Goal: Task Accomplishment & Management: Complete application form

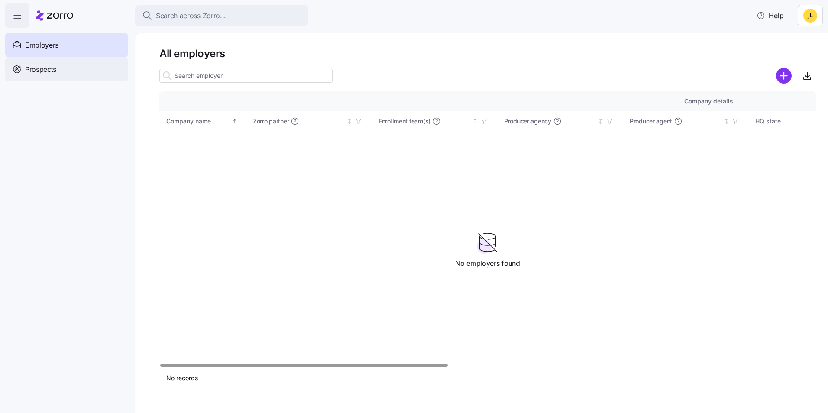
click at [66, 74] on div "Prospects" at bounding box center [66, 69] width 123 height 24
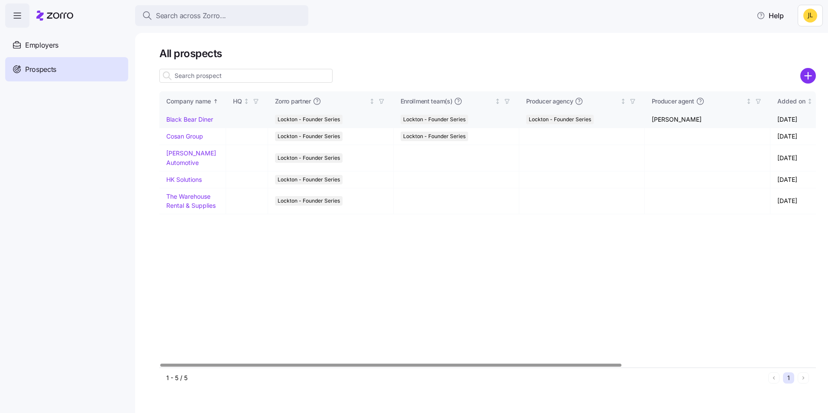
click at [189, 121] on link "Black Bear Diner" at bounding box center [189, 119] width 47 height 7
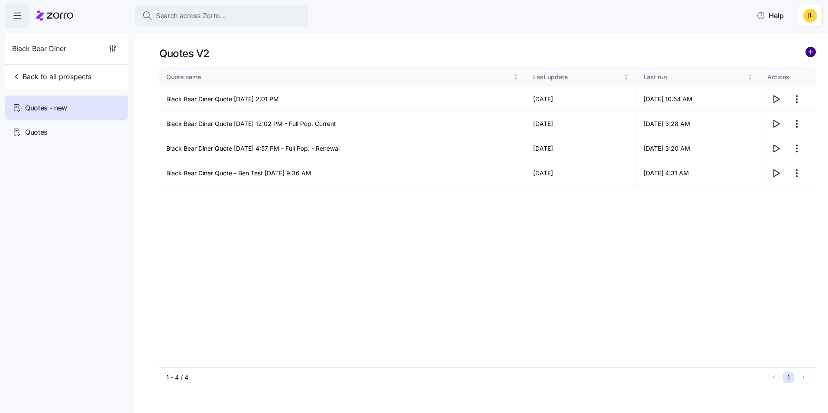
click at [813, 53] on circle "add icon" at bounding box center [811, 52] width 10 height 10
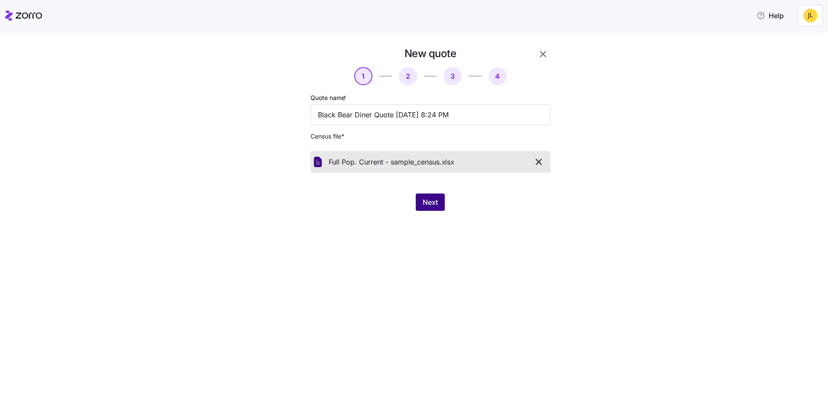
click at [434, 203] on span "Next" at bounding box center [430, 202] width 15 height 10
click at [538, 162] on icon "button" at bounding box center [538, 162] width 10 height 10
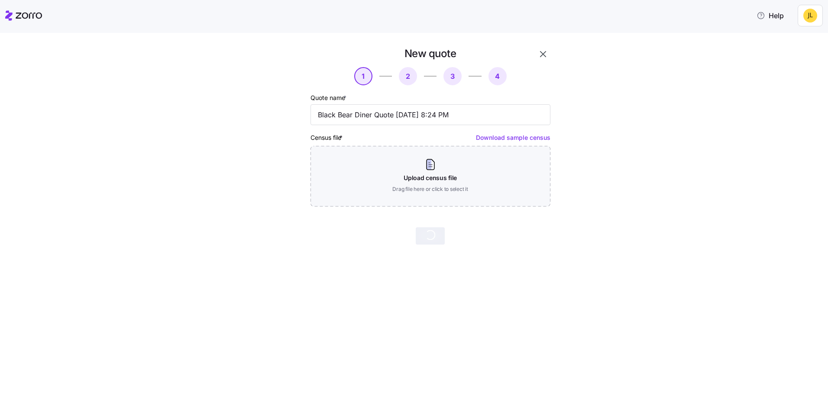
click at [543, 58] on icon "button" at bounding box center [543, 54] width 10 height 10
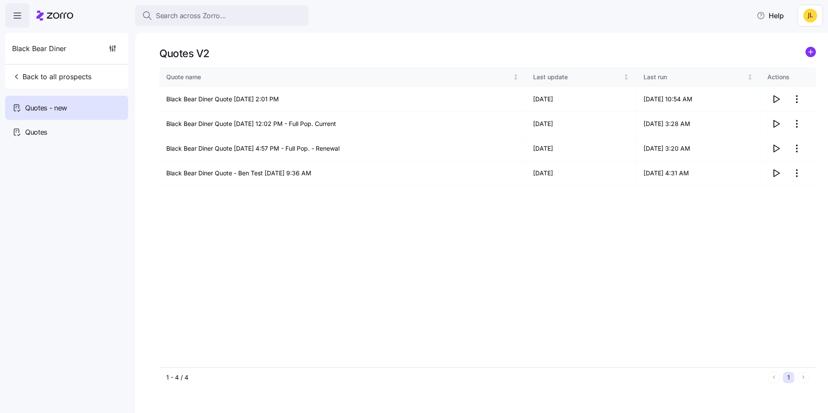
click at [806, 16] on html "Search across Zorro... Help Black Bear Diner Back to all prospects Quotes - new…" at bounding box center [414, 204] width 828 height 408
click at [802, 38] on div "My settings" at bounding box center [792, 39] width 45 height 10
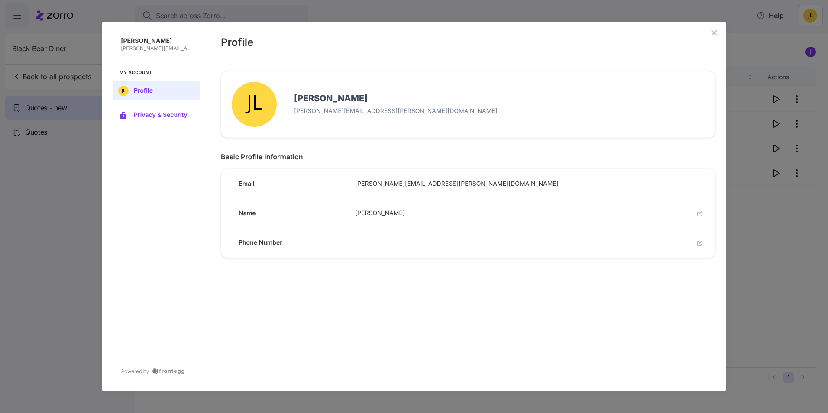
click at [174, 121] on button "Privacy & Security" at bounding box center [156, 115] width 87 height 19
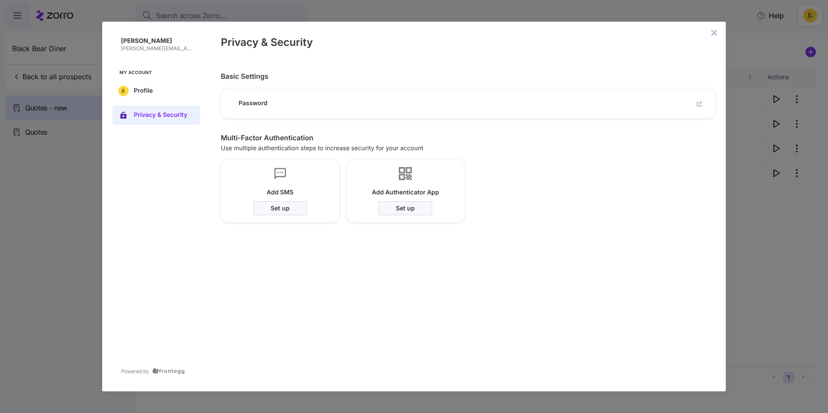
click at [713, 35] on icon "close admin-box" at bounding box center [713, 32] width 7 height 7
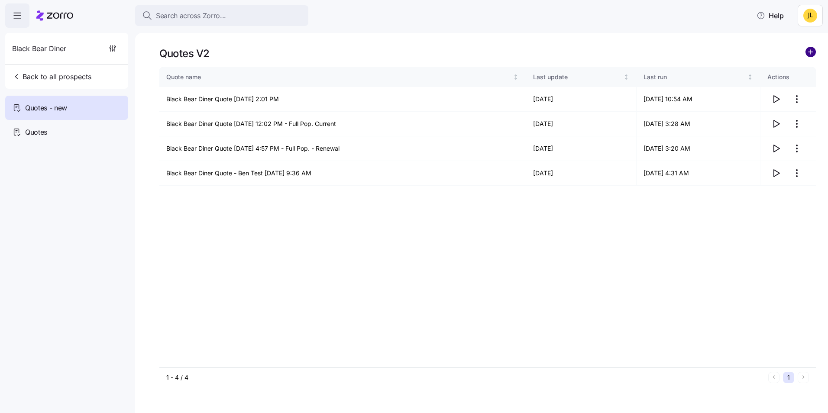
click at [809, 54] on circle "add icon" at bounding box center [811, 52] width 10 height 10
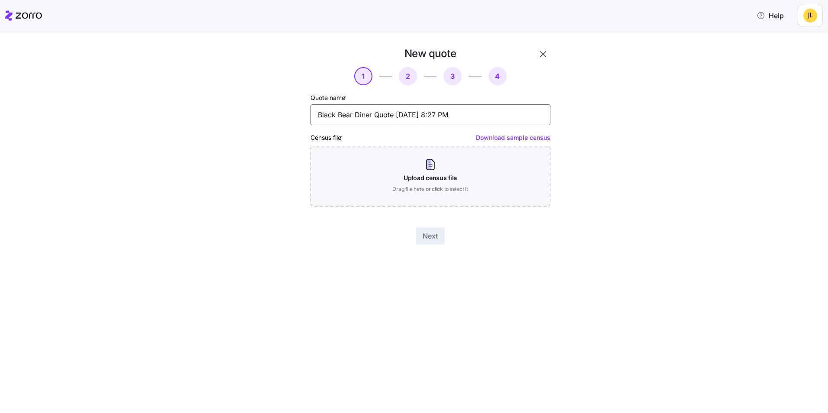
click at [483, 114] on input "Black Bear Diner Quote 10/07/2025 8:27 PM" at bounding box center [430, 114] width 240 height 21
type input "Black Bear Diner Quote 10/07/2025 8:27 PM - Final"
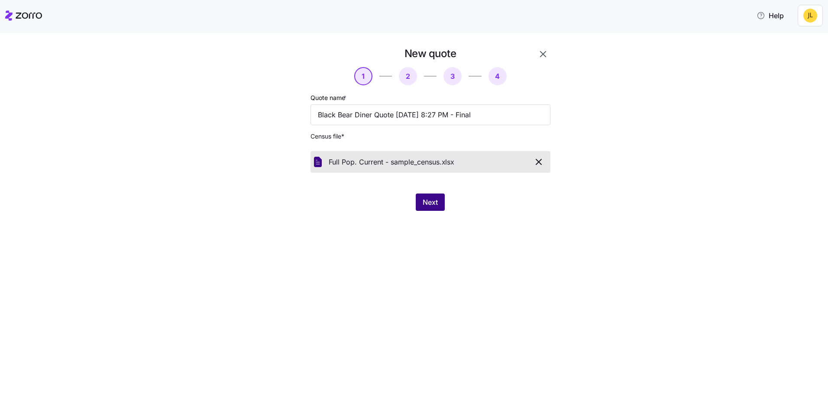
click at [441, 203] on button "Next" at bounding box center [430, 202] width 29 height 17
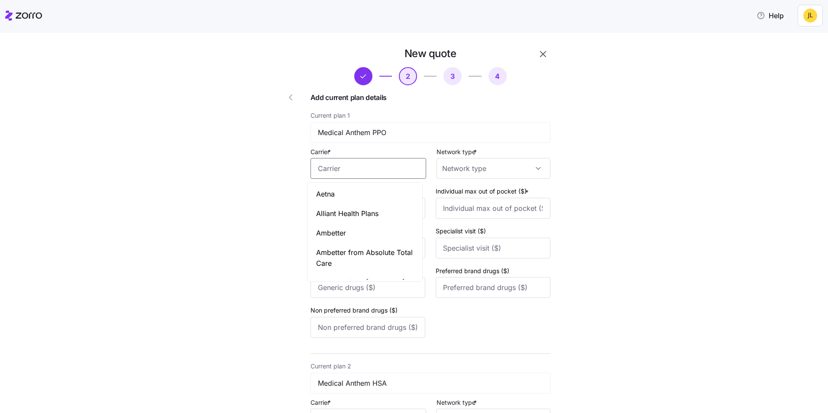
click at [391, 161] on input "Carrier *" at bounding box center [368, 168] width 116 height 21
click at [375, 204] on input "Individual deductible ($) *" at bounding box center [367, 208] width 115 height 21
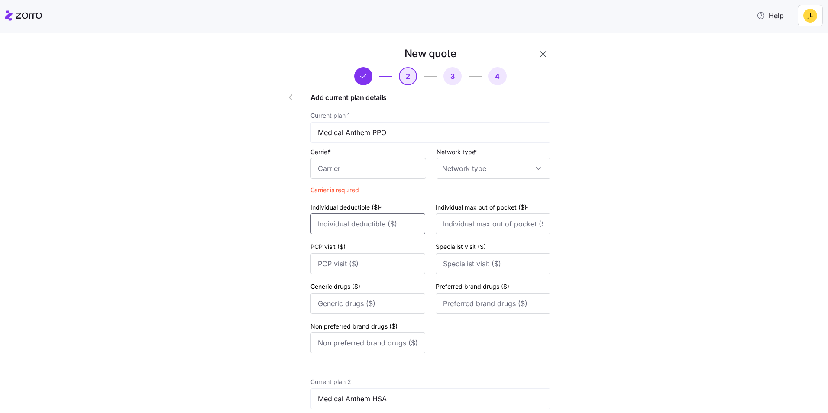
type input "6000"
type input "6500"
type input "35"
type input "60"
type input "20"
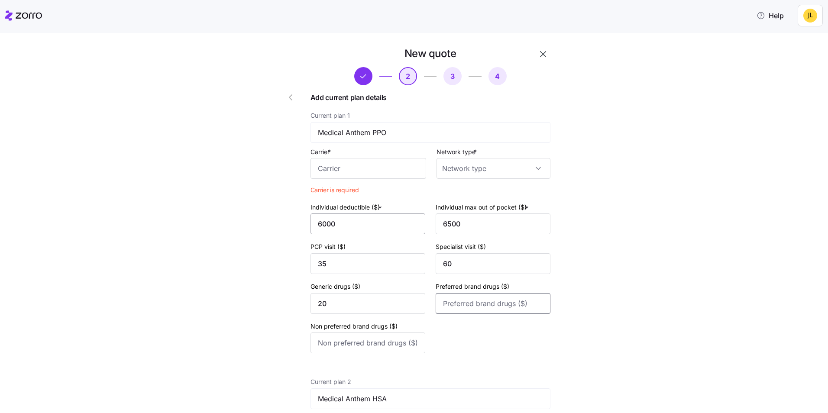
type input "50"
type input "75"
type input "3500"
type input "6000"
type input "0"
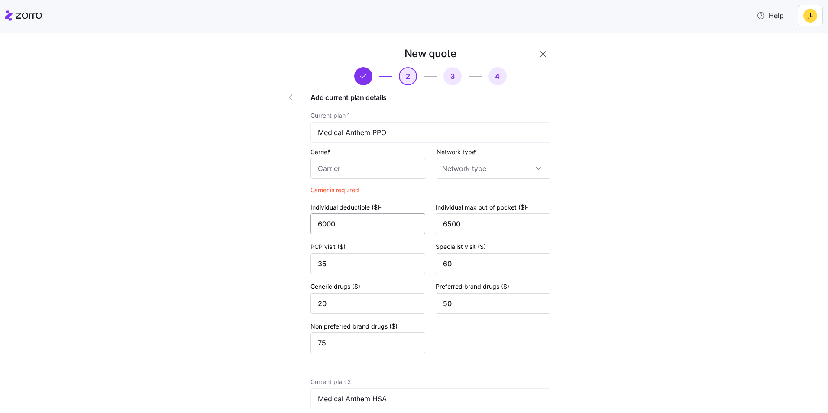
type input "0"
type input "15"
type input "40"
type input "60"
type input "1500"
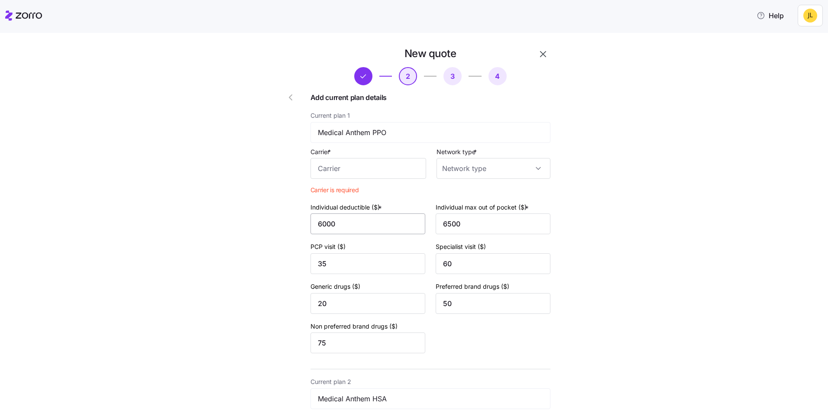
type input "4000"
type input "40"
type input "50"
type input "10"
type input "30"
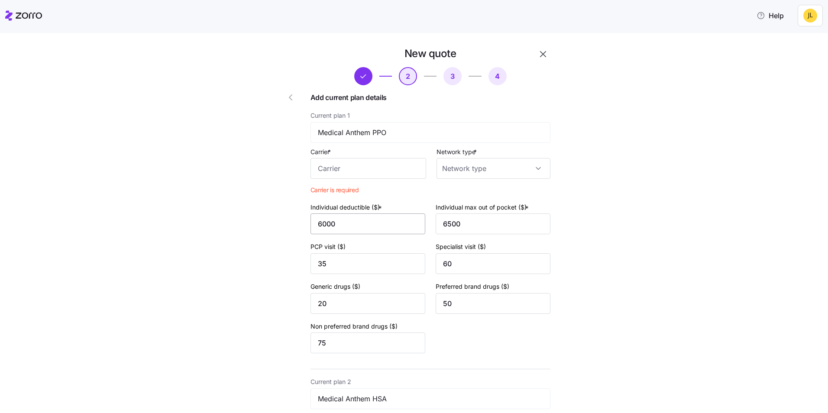
type input "30"
type input "1000"
type input "5000"
type input "35"
type input "55"
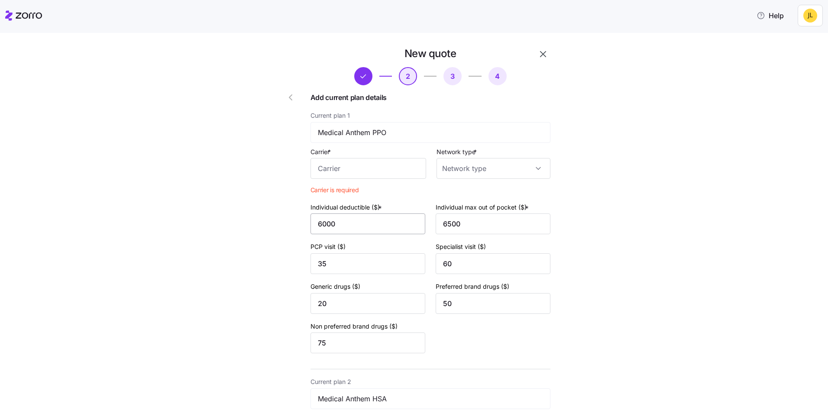
type input "20"
type input "30"
type input "50"
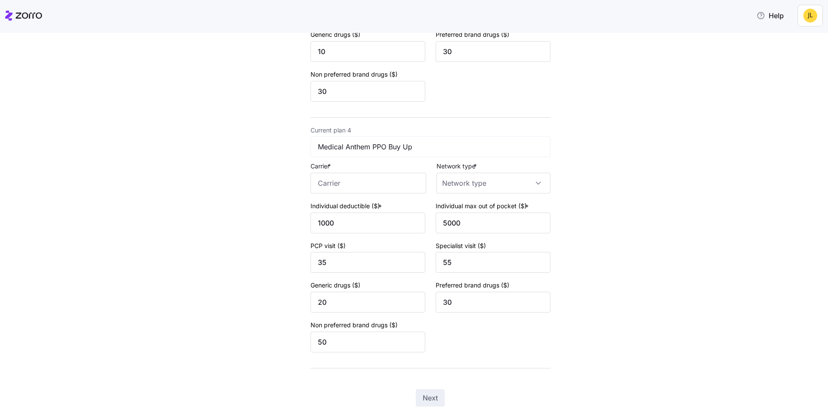
click at [367, 170] on div "Carrier *" at bounding box center [368, 177] width 116 height 33
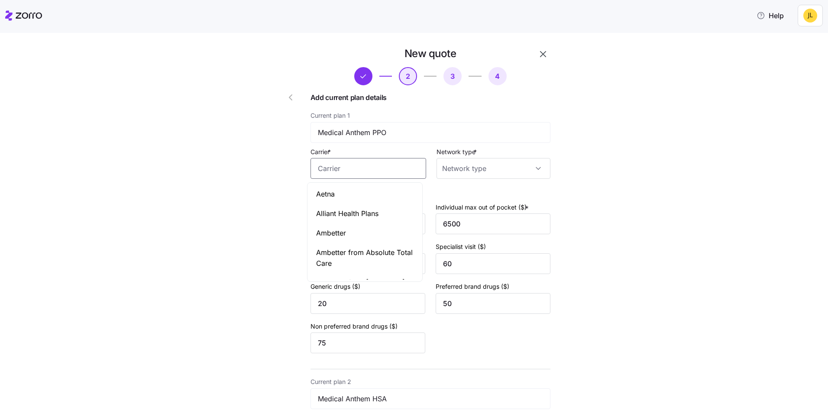
click at [362, 163] on input "Carrier *" at bounding box center [368, 168] width 116 height 21
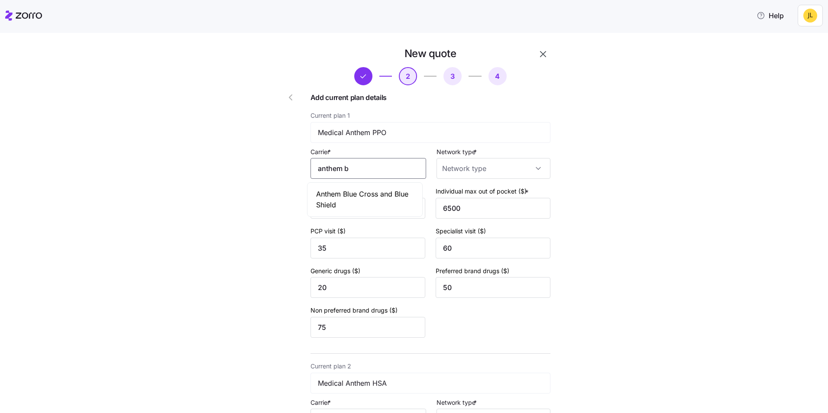
drag, startPoint x: 386, startPoint y: 201, endPoint x: 358, endPoint y: 189, distance: 30.8
click at [385, 201] on span "Anthem Blue Cross and Blue Shield" at bounding box center [364, 200] width 97 height 22
drag, startPoint x: 316, startPoint y: 168, endPoint x: 442, endPoint y: 169, distance: 126.0
click at [442, 169] on div "Carrier * Anthem Blue Cross and Blue Shield Network type *" at bounding box center [430, 162] width 240 height 33
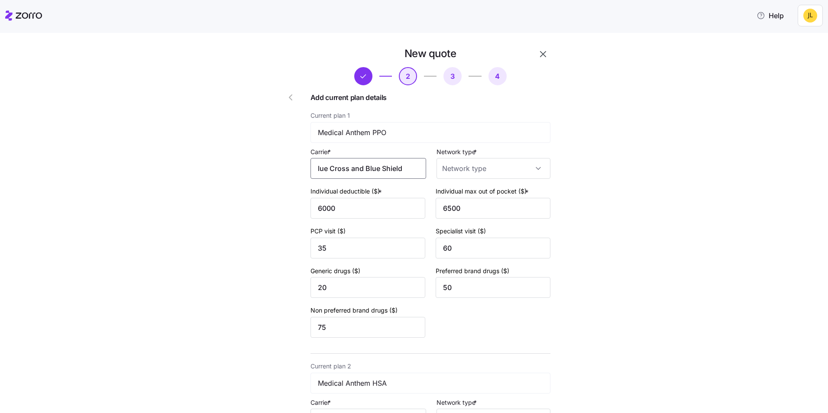
type input "Anthem Blue Cross and Blue Shield"
click at [522, 165] on input "Network type *" at bounding box center [493, 168] width 114 height 21
click at [475, 244] on div "PPO" at bounding box center [489, 249] width 107 height 18
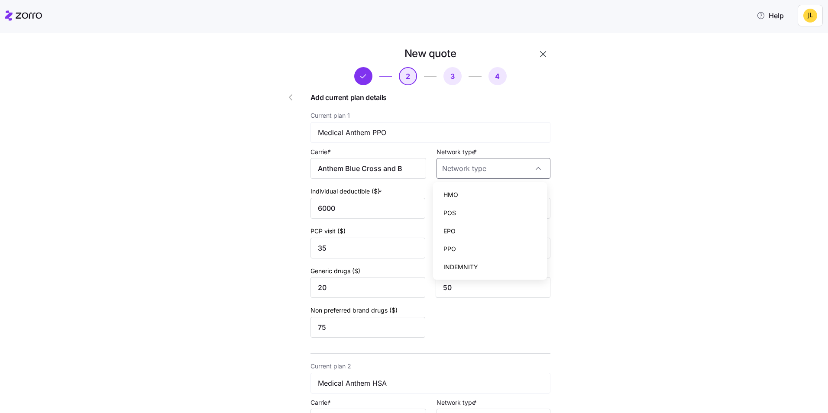
type input "PPO"
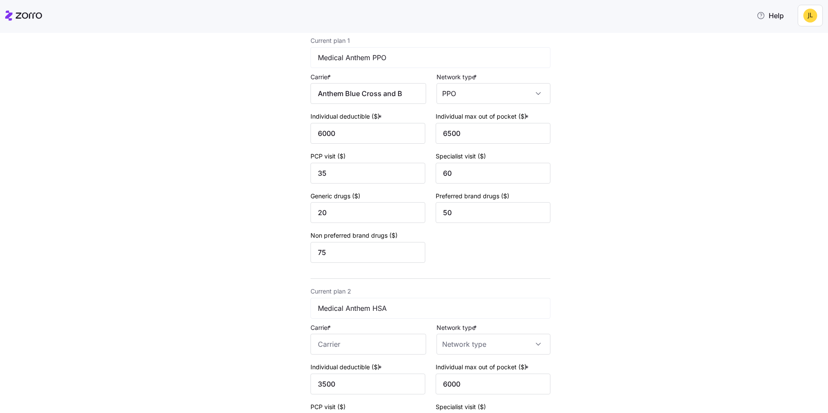
scroll to position [173, 0]
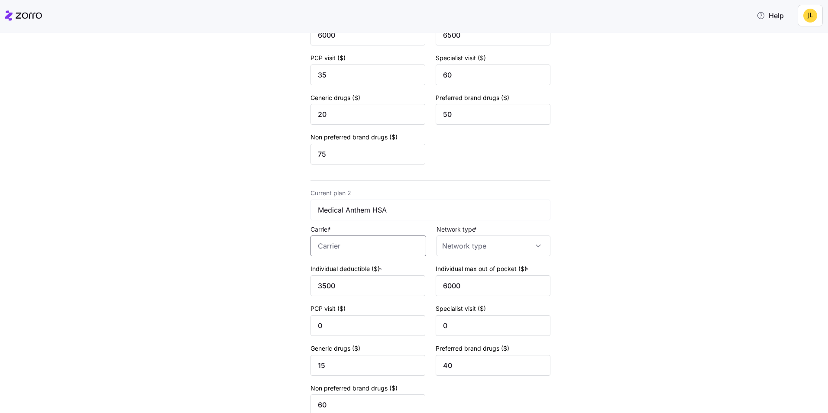
click at [366, 251] on input "Carrier *" at bounding box center [368, 246] width 116 height 21
paste input "Anthem Blue Cross and Blue Shield"
click at [371, 278] on span "Anthem Blue Cross and Blue Shield" at bounding box center [364, 277] width 97 height 22
type input "Anthem Blue Cross and Blue Shield"
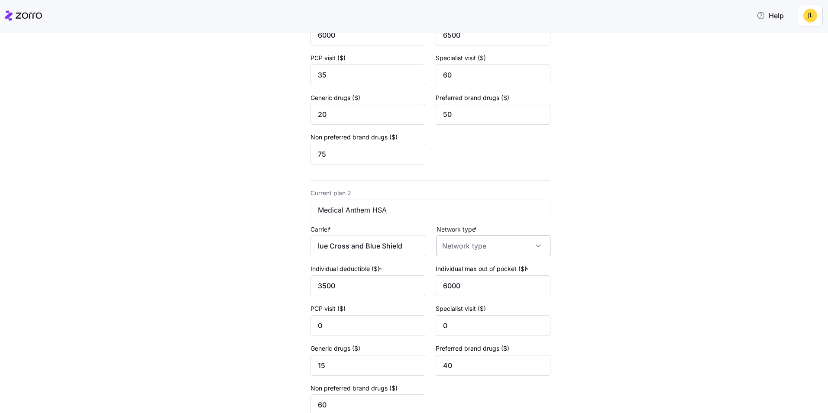
scroll to position [0, 0]
click at [483, 252] on input "Network type *" at bounding box center [493, 246] width 114 height 21
click at [480, 288] on div "POS" at bounding box center [489, 290] width 107 height 18
type input "POS"
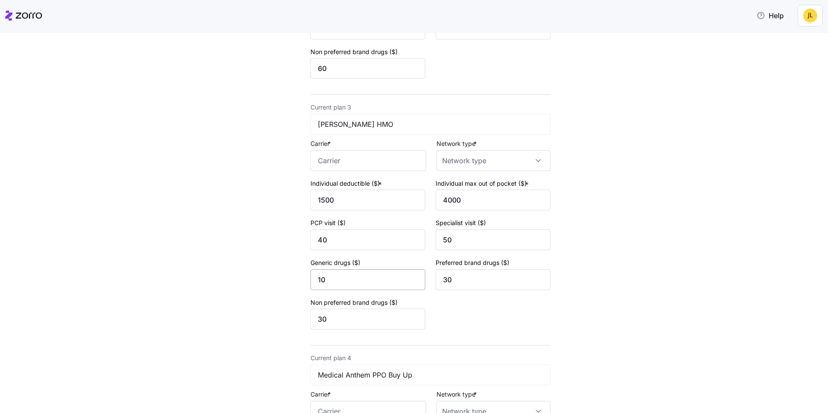
scroll to position [563, 0]
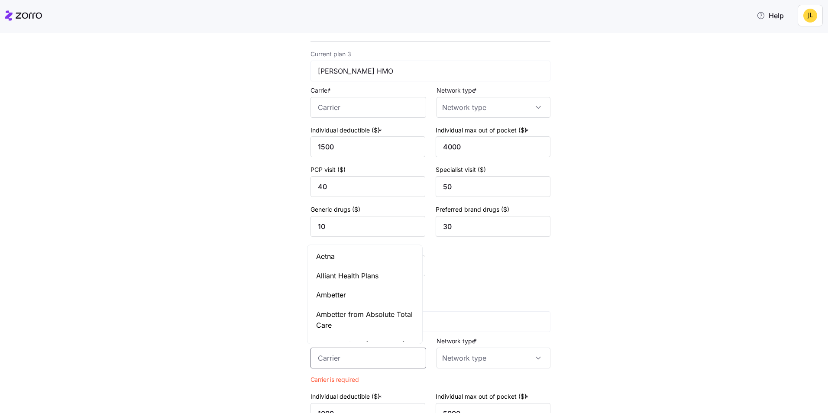
click at [376, 352] on input "Carrier *" at bounding box center [368, 358] width 116 height 21
paste input "Anthem Blue Cross and Blue Shield"
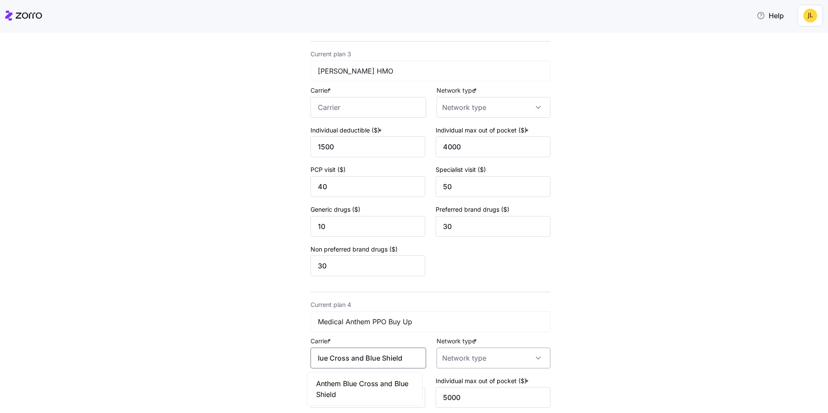
drag, startPoint x: 374, startPoint y: 382, endPoint x: 443, endPoint y: 361, distance: 73.0
click at [374, 381] on span "Anthem Blue Cross and Blue Shield" at bounding box center [364, 389] width 97 height 22
type input "Anthem Blue Cross and Blue Shield"
click at [497, 358] on input "Network type *" at bounding box center [493, 358] width 114 height 21
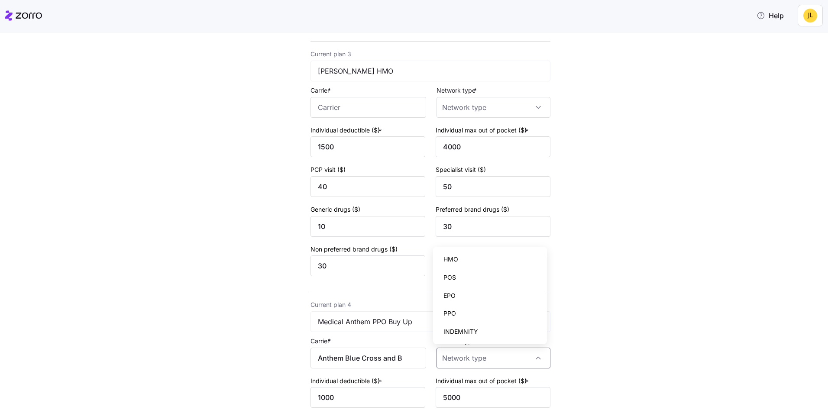
click at [481, 313] on div "PPO" at bounding box center [489, 313] width 107 height 18
type input "PPO"
click at [627, 330] on div "New quote 2 3 4 Add current plan details Current plan 1 Medical Anthem PPO Carr…" at bounding box center [419, 50] width 791 height 1133
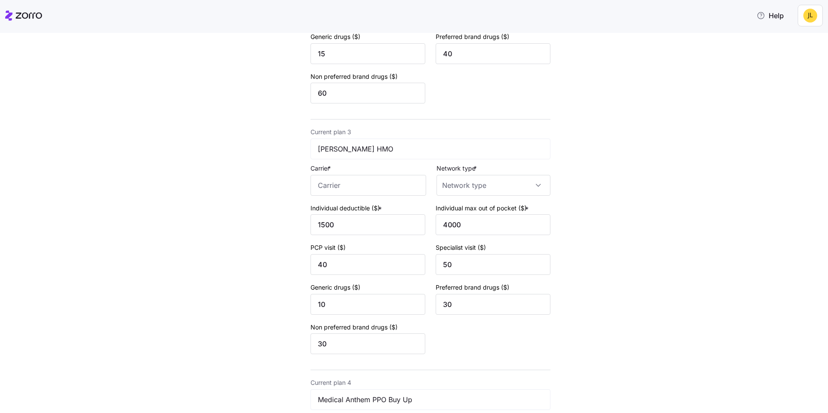
scroll to position [398, 0]
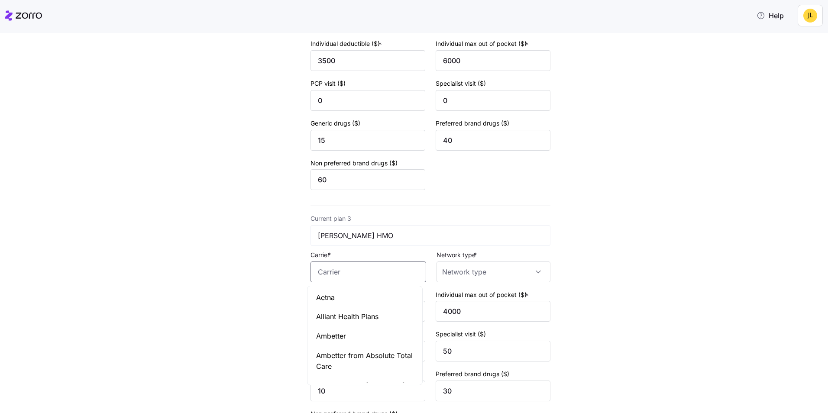
click at [361, 271] on input "Carrier *" at bounding box center [368, 272] width 116 height 21
click at [369, 294] on span "Kaiser Permanente" at bounding box center [364, 297] width 97 height 11
type input "Kaiser Permanente"
click at [482, 272] on input "Network type *" at bounding box center [493, 272] width 114 height 21
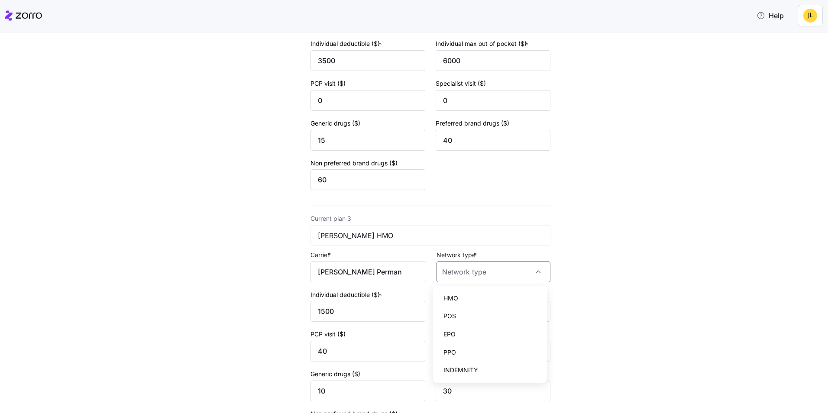
click at [468, 303] on div "HMO" at bounding box center [489, 298] width 107 height 18
type input "HMO"
drag, startPoint x: 566, startPoint y: 298, endPoint x: 593, endPoint y: 297, distance: 26.9
click at [568, 298] on div "New quote 2 3 4 Add current plan details Current plan 1 Medical Anthem PPO Carr…" at bounding box center [419, 201] width 303 height 1107
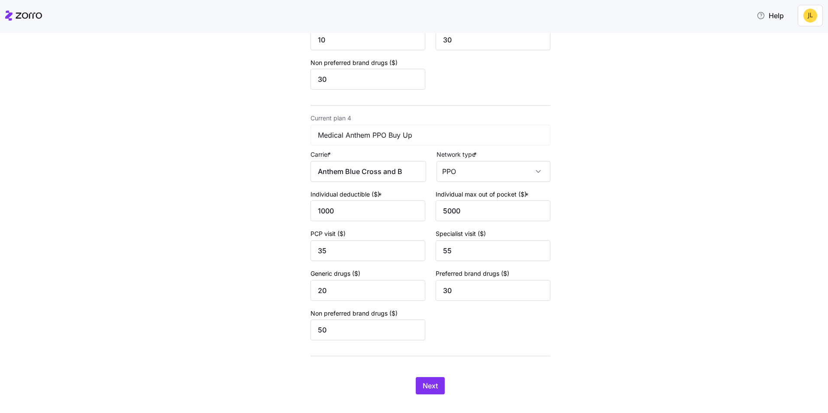
scroll to position [762, 0]
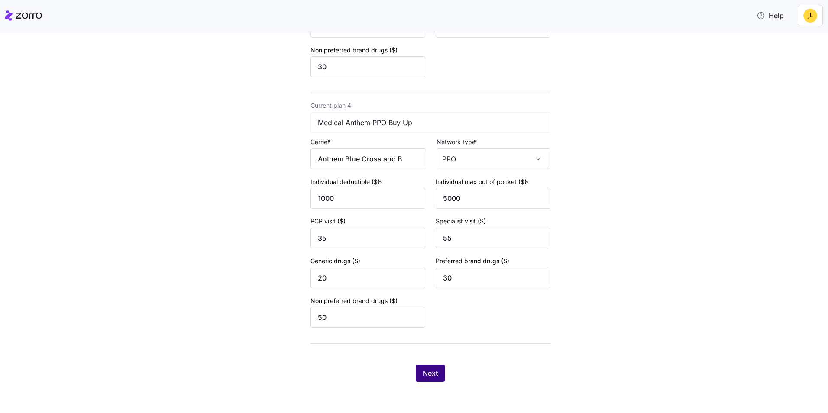
click at [428, 365] on button "Next" at bounding box center [430, 373] width 29 height 17
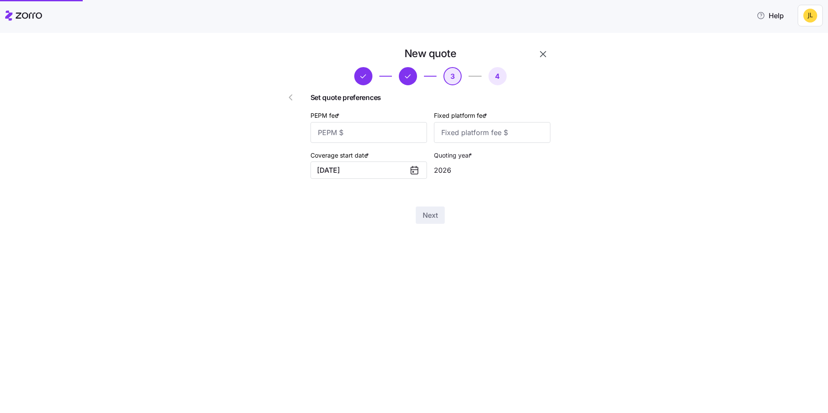
scroll to position [0, 0]
click at [376, 136] on input "PEPM fee *" at bounding box center [368, 132] width 116 height 21
type input "55"
click at [479, 129] on input "Fixed platform fee *" at bounding box center [492, 132] width 116 height 21
type input "100"
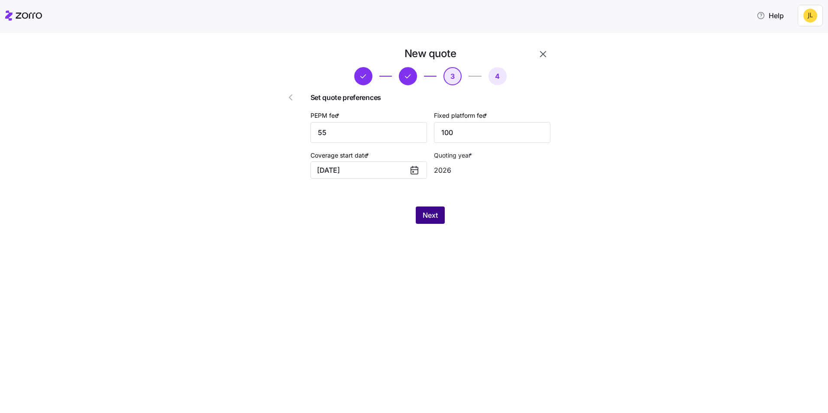
click at [436, 215] on span "Next" at bounding box center [430, 215] width 15 height 10
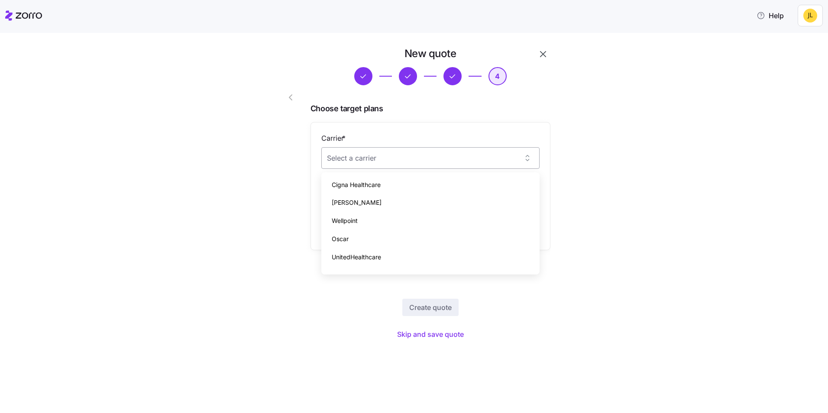
click at [523, 158] on input "Carrier *" at bounding box center [430, 158] width 218 height 22
click at [609, 174] on div "New quote 4 Choose target plans Carrier * Plan * Add another plan Create quote …" at bounding box center [419, 200] width 791 height 306
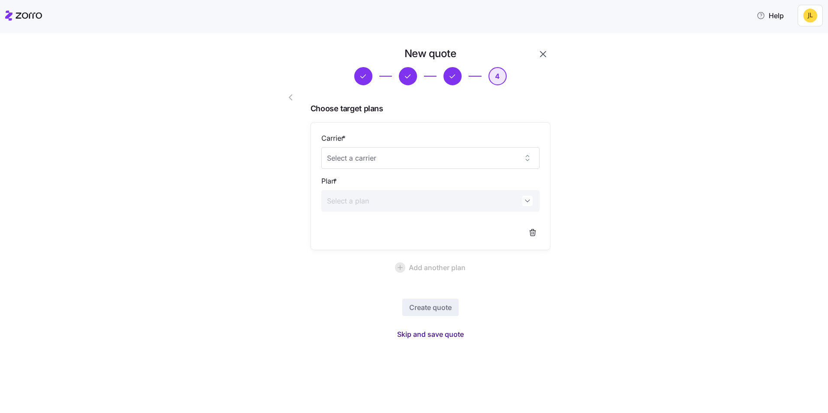
click at [444, 335] on span "Skip and save quote" at bounding box center [430, 334] width 67 height 10
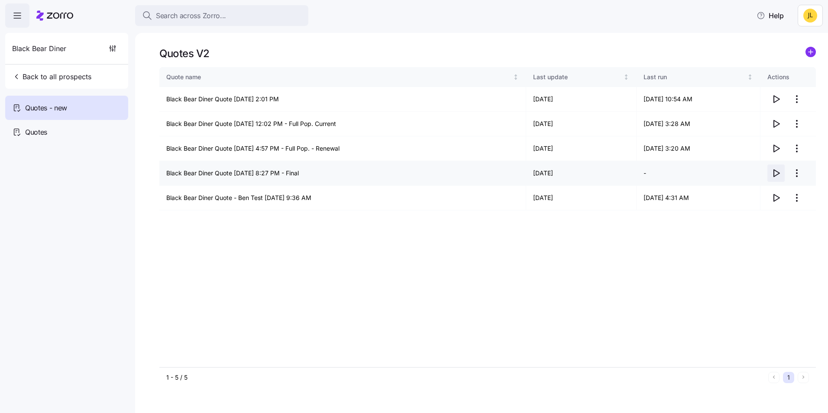
click at [771, 171] on icon "button" at bounding box center [776, 173] width 10 height 10
click at [779, 103] on icon "button" at bounding box center [776, 99] width 10 height 10
click at [772, 171] on icon "button" at bounding box center [776, 173] width 10 height 10
click at [795, 100] on html "Search across Zorro... Help Black Bear Diner Back to all prospects Quotes - new…" at bounding box center [414, 204] width 828 height 408
click at [755, 136] on div "Delete quote" at bounding box center [744, 134] width 36 height 10
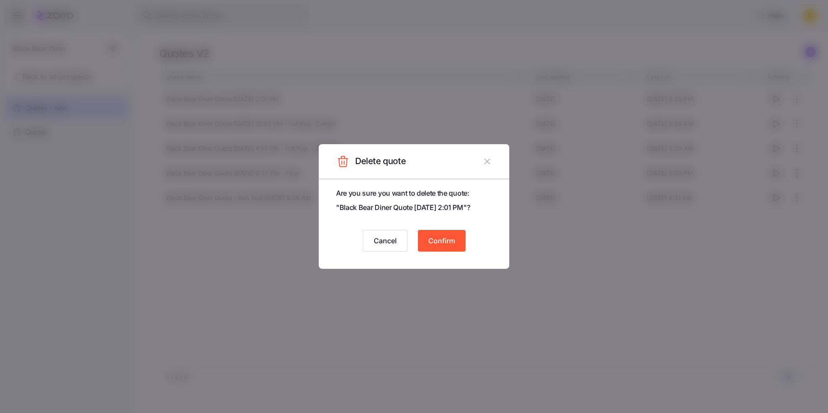
click at [436, 241] on span "Confirm" at bounding box center [441, 241] width 27 height 10
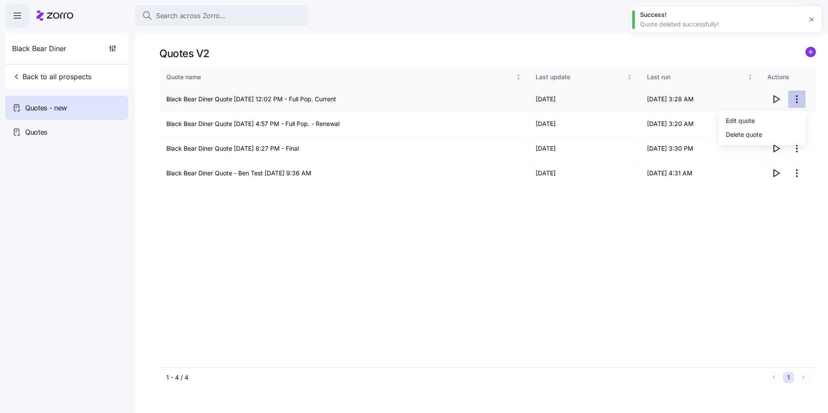
click at [797, 100] on html "Search across Zorro... Help Black Bear Diner Back to all prospects Quotes - new…" at bounding box center [414, 204] width 828 height 408
click at [759, 135] on div "Delete quote" at bounding box center [744, 134] width 36 height 10
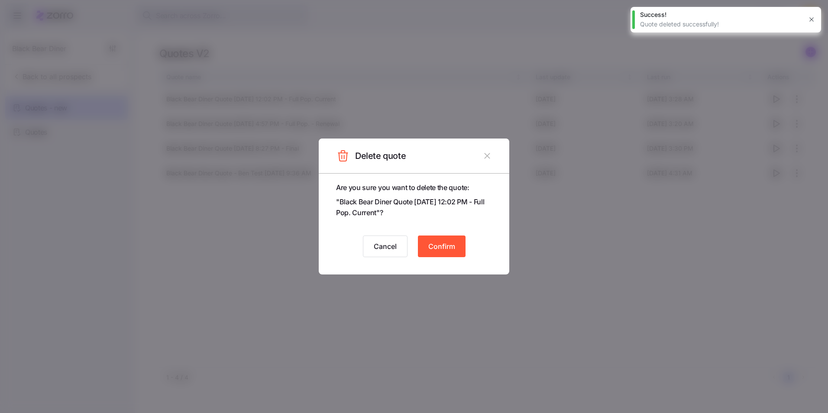
drag, startPoint x: 472, startPoint y: 242, endPoint x: 464, endPoint y: 242, distance: 8.2
click at [471, 242] on div "Cancel Confirm" at bounding box center [414, 247] width 156 height 22
click at [454, 244] on span "Confirm" at bounding box center [441, 246] width 27 height 10
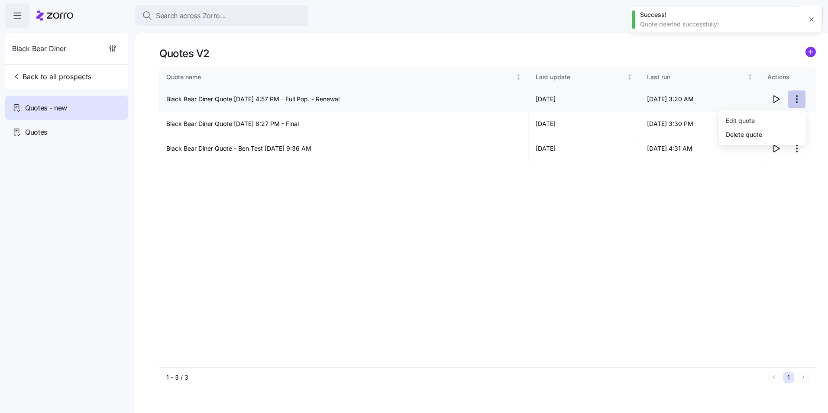
click at [800, 94] on html "Search across Zorro... Help Black Bear Diner Back to all prospects Quotes - new…" at bounding box center [414, 204] width 828 height 408
click at [745, 137] on div "Delete quote" at bounding box center [744, 134] width 36 height 10
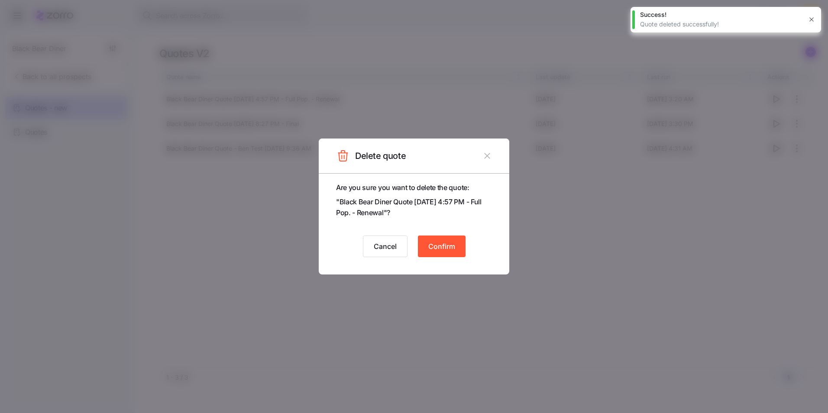
click at [447, 245] on span "Confirm" at bounding box center [441, 246] width 27 height 10
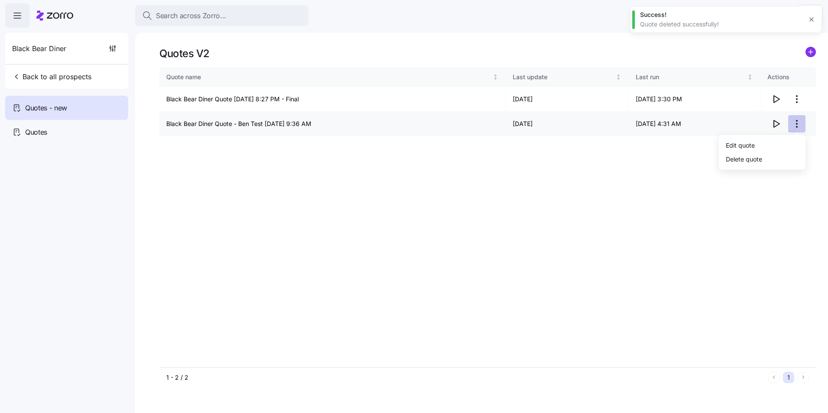
click at [796, 118] on html "Search across Zorro... Help Black Bear Diner Back to all prospects Quotes - new…" at bounding box center [414, 204] width 828 height 408
click at [752, 158] on div "Delete quote" at bounding box center [744, 159] width 36 height 10
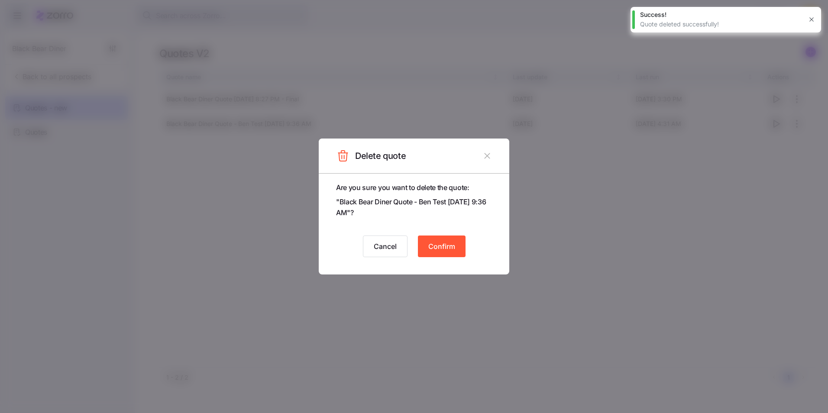
click at [432, 239] on button "Confirm" at bounding box center [442, 247] width 48 height 22
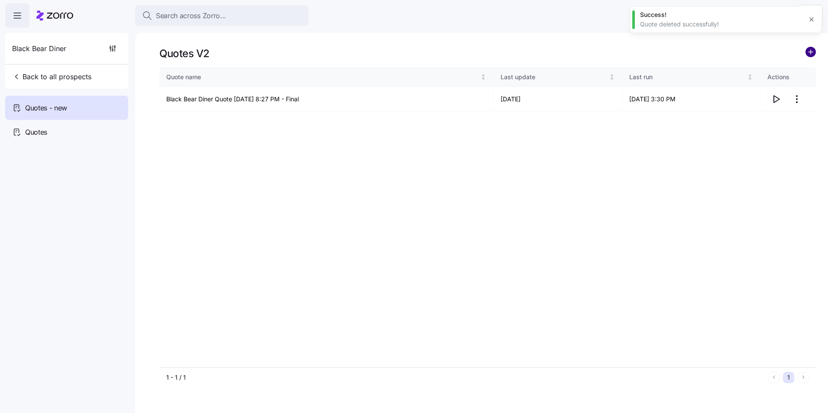
click at [808, 55] on circle "add icon" at bounding box center [811, 52] width 10 height 10
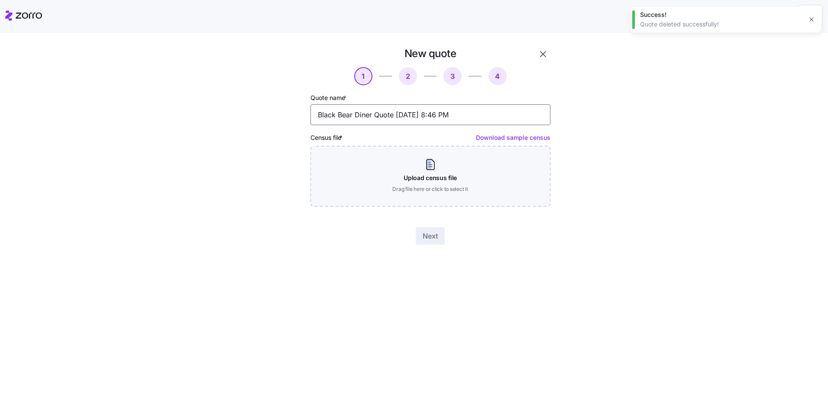
click at [489, 116] on input "Black Bear Diner Quote 10/07/2025 8:46 PM" at bounding box center [430, 114] width 240 height 21
type input "Black Bear Diner Quote 10/07/2025 8:46 PM - Final (2-year budget strat)"
click at [675, 164] on div "New quote 1 2 3 4 Quote name * Black Bear Diner Quote 10/07/2025 8:46 PM - Fina…" at bounding box center [419, 151] width 791 height 208
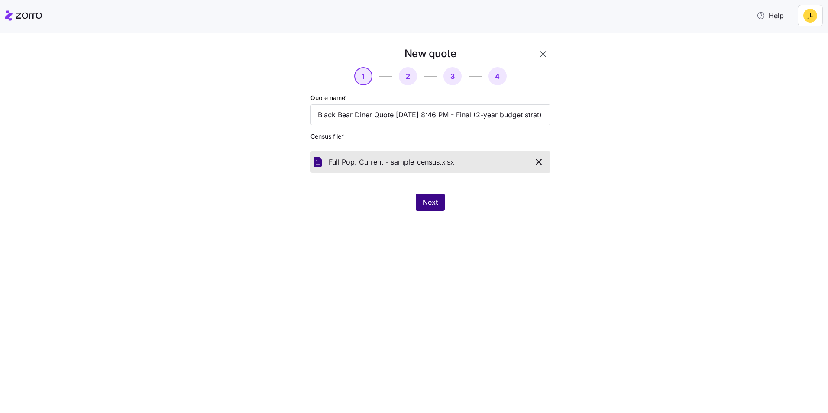
click at [435, 204] on span "Next" at bounding box center [430, 202] width 15 height 10
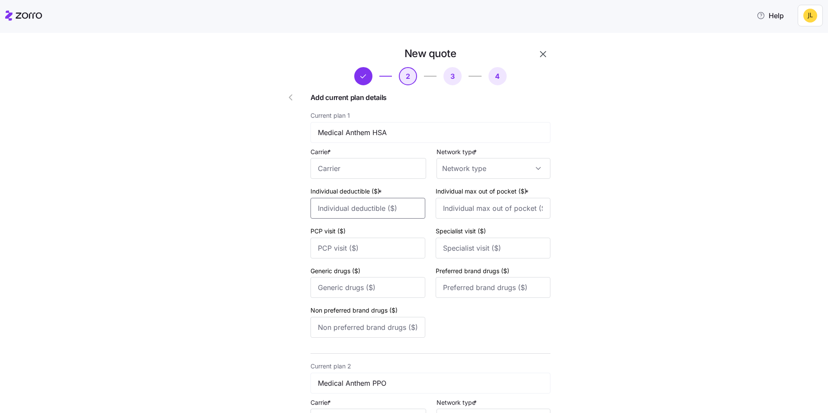
click at [365, 201] on input "Individual deductible ($) *" at bounding box center [367, 208] width 115 height 21
type input "6000"
type input "6500"
type input "35"
type input "60"
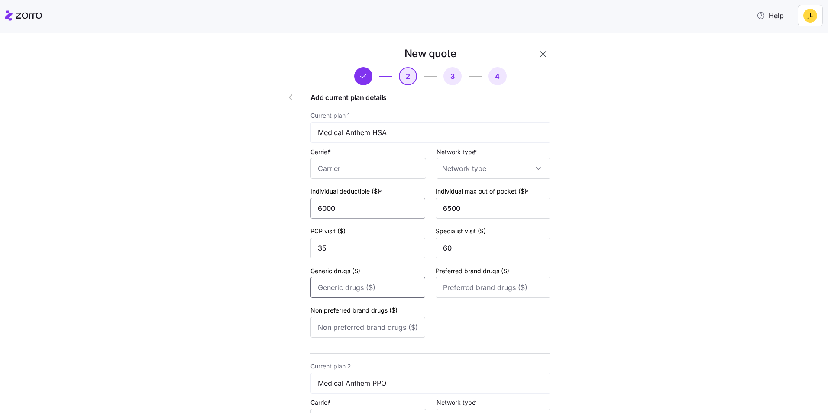
type input "20"
type input "50"
type input "75"
type input "3500"
type input "6000"
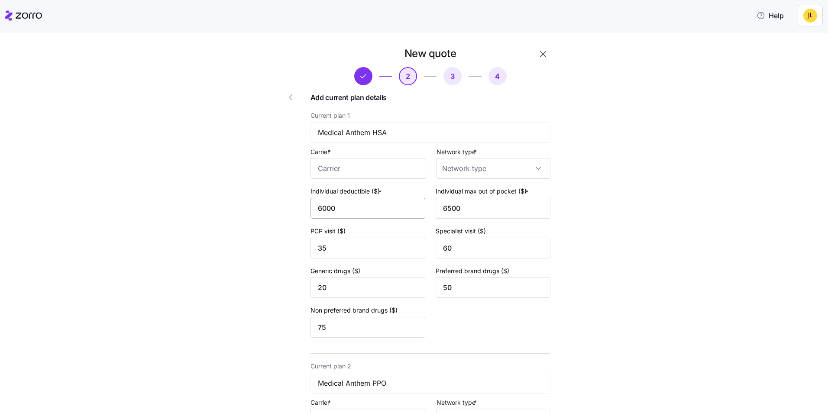
type input "0"
type input "15"
type input "40"
type input "60"
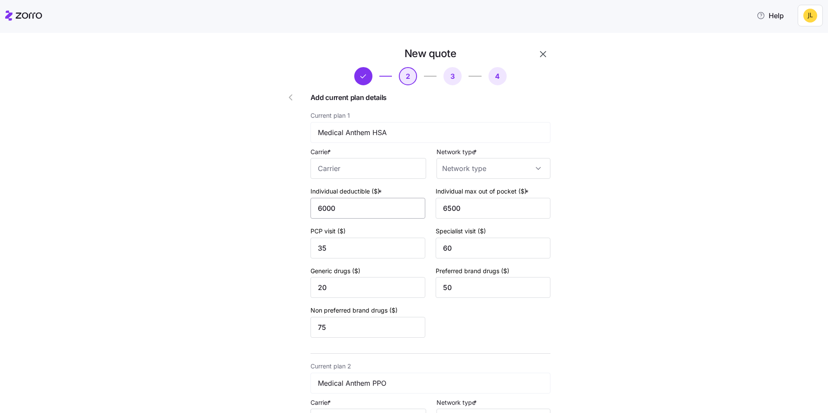
type input "1500"
type input "4000"
type input "40"
type input "50"
type input "10"
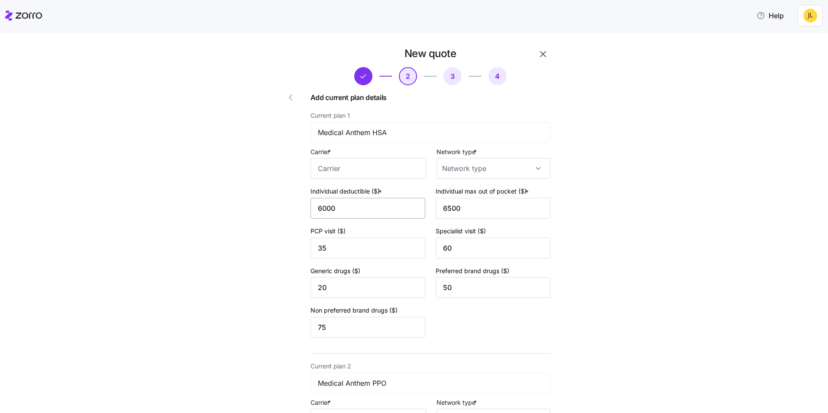
type input "30"
type input "1000"
type input "5000"
type input "35"
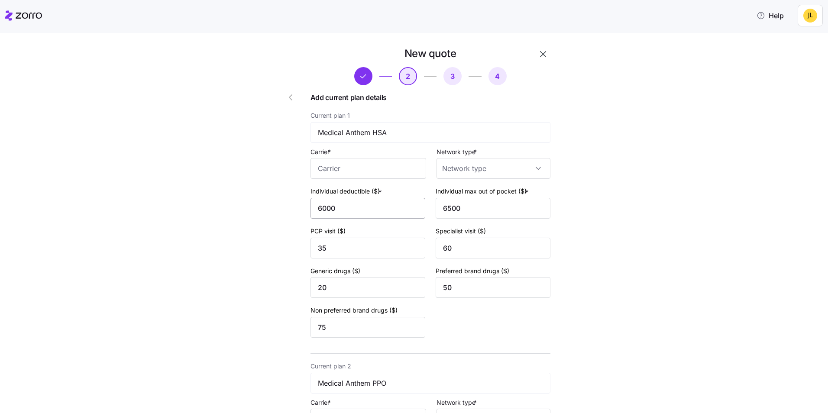
type input "55"
type input "20"
type input "30"
type input "50"
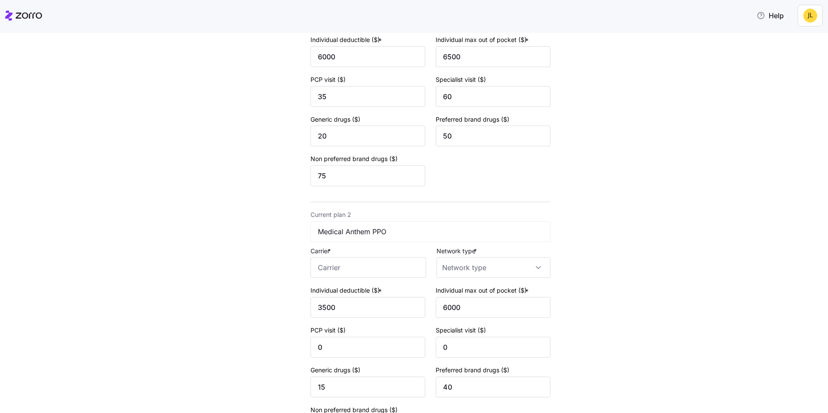
scroll to position [25, 0]
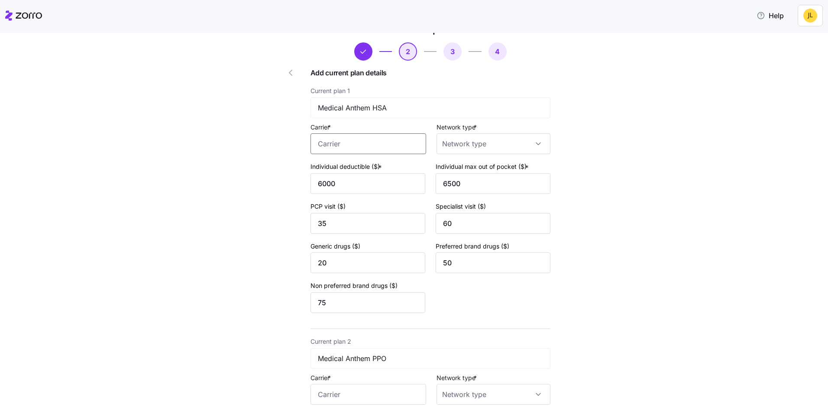
click at [353, 151] on input "Carrier *" at bounding box center [368, 143] width 116 height 21
drag, startPoint x: 394, startPoint y: 167, endPoint x: 371, endPoint y: 163, distance: 23.3
click at [393, 167] on span "Anthem Blue Cross and Blue Shield" at bounding box center [364, 175] width 97 height 22
drag, startPoint x: 314, startPoint y: 145, endPoint x: 413, endPoint y: 143, distance: 99.2
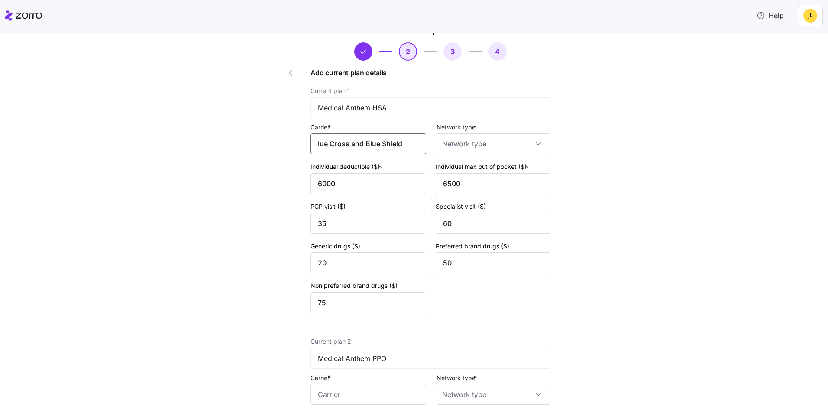
click at [414, 143] on input "Anthem Blue Cross and Blue Shield" at bounding box center [368, 143] width 116 height 21
type input "Anthem Blue Cross and Blue Shield"
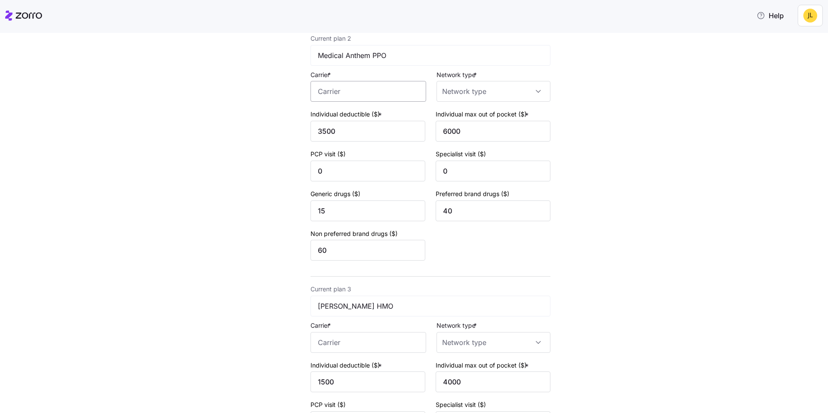
scroll to position [284, 0]
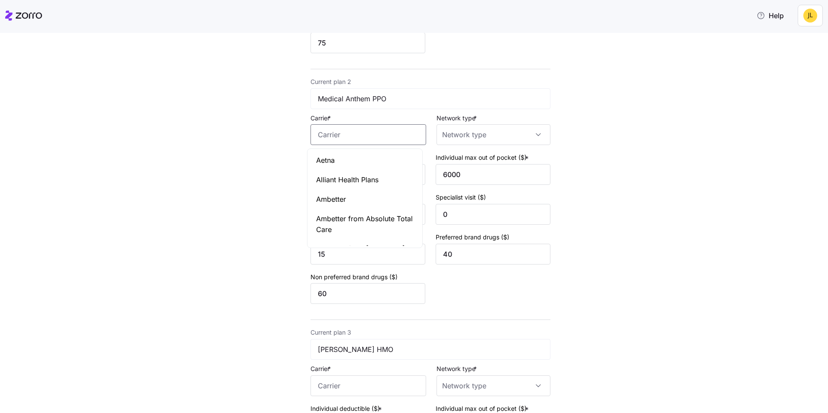
click at [374, 133] on input "Carrier *" at bounding box center [368, 134] width 116 height 21
paste input "Anthem Blue Cross and Blue Shield"
click at [375, 163] on span "Anthem Blue Cross and Blue Shield" at bounding box center [364, 166] width 97 height 22
type input "Anthem Blue Cross and Blue Shield"
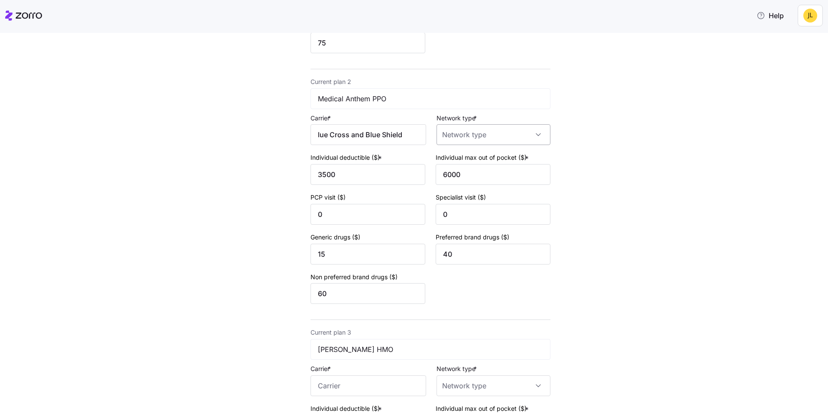
scroll to position [0, 0]
click at [471, 139] on input "Network type *" at bounding box center [493, 134] width 114 height 21
drag, startPoint x: 469, startPoint y: 215, endPoint x: 512, endPoint y: 194, distance: 47.4
click at [469, 215] on div "PPO" at bounding box center [489, 216] width 107 height 18
type input "PPO"
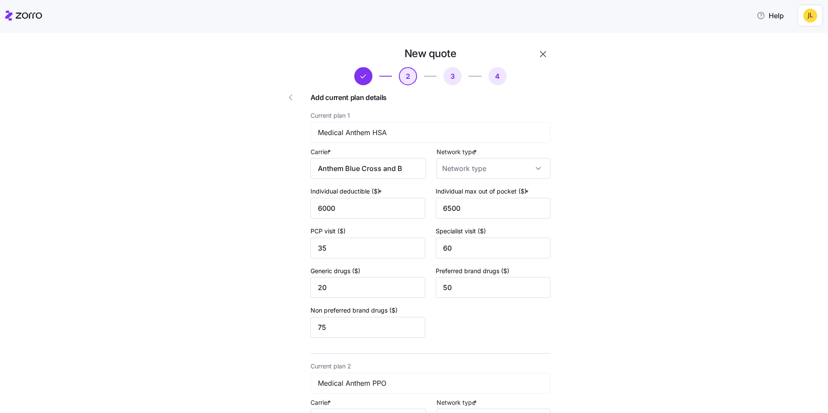
click at [291, 96] on icon "button" at bounding box center [290, 97] width 10 height 10
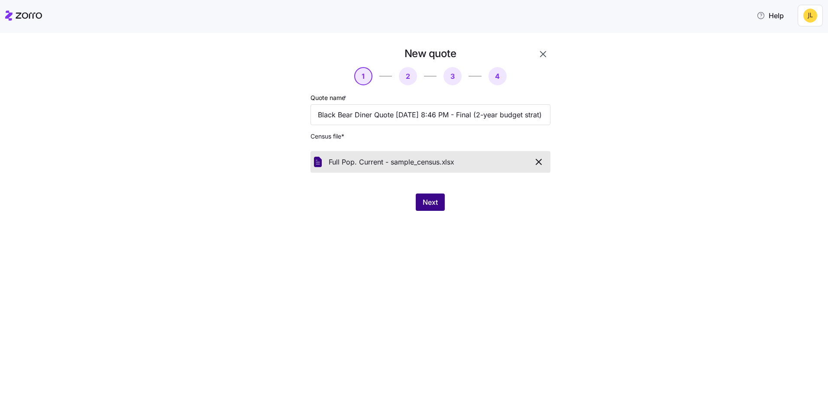
click at [430, 202] on span "Next" at bounding box center [430, 202] width 15 height 10
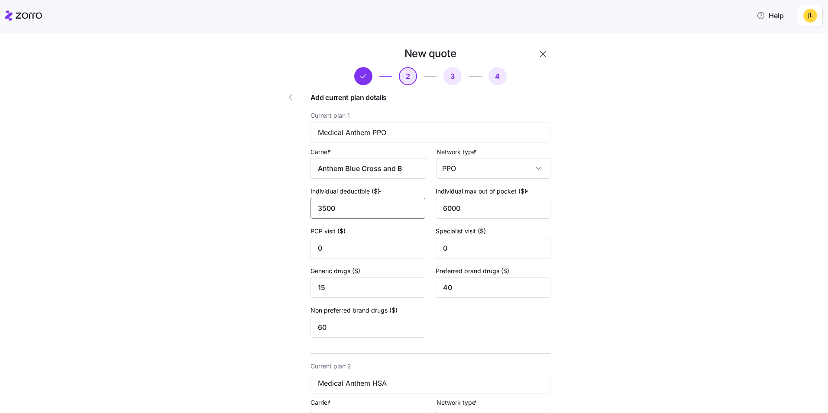
click at [377, 203] on input "3500" at bounding box center [367, 208] width 115 height 21
click at [284, 91] on button "button" at bounding box center [292, 97] width 35 height 21
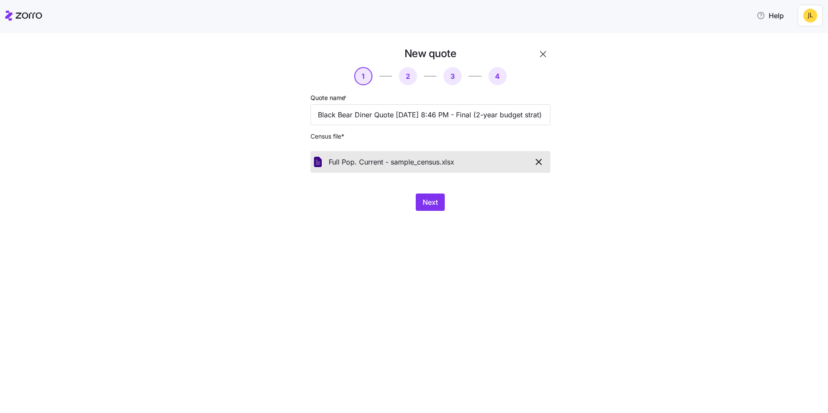
click at [541, 57] on icon "button" at bounding box center [543, 54] width 10 height 10
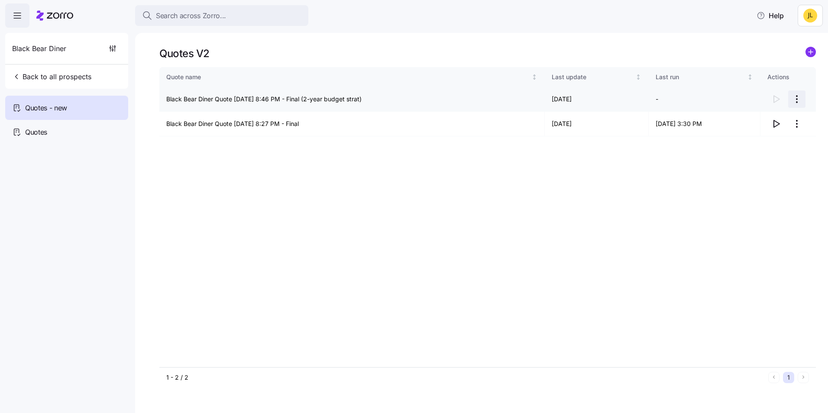
click at [797, 95] on html "Search across Zorro... Help Black Bear Diner Back to all prospects Quotes - new…" at bounding box center [414, 204] width 828 height 408
click at [765, 119] on div "Continue setup" at bounding box center [747, 121] width 43 height 10
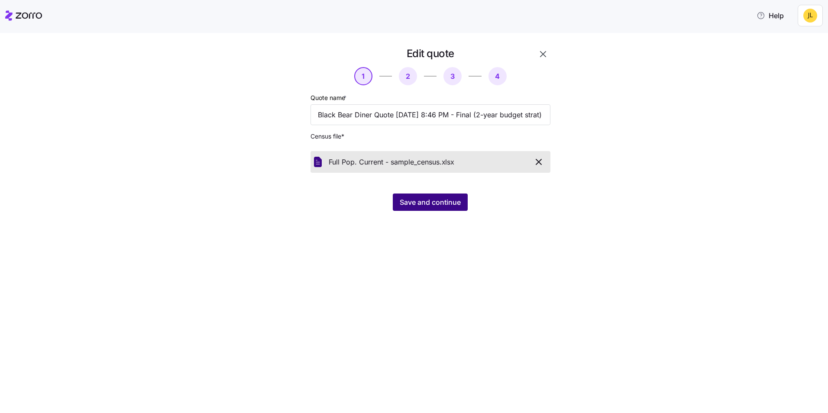
click at [439, 203] on span "Save and continue" at bounding box center [430, 202] width 61 height 10
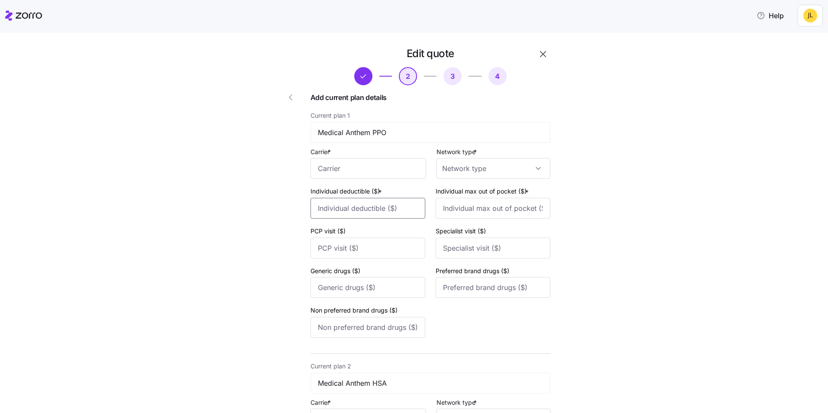
click at [368, 213] on input "Individual deductible ($) *" at bounding box center [367, 208] width 115 height 21
type input "6000"
type input "6500"
type input "35"
type input "60"
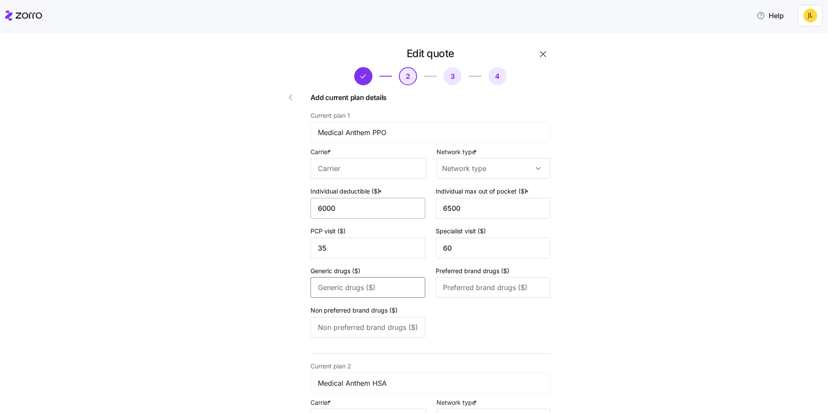
type input "20"
type input "50"
type input "75"
type input "3500"
type input "6000"
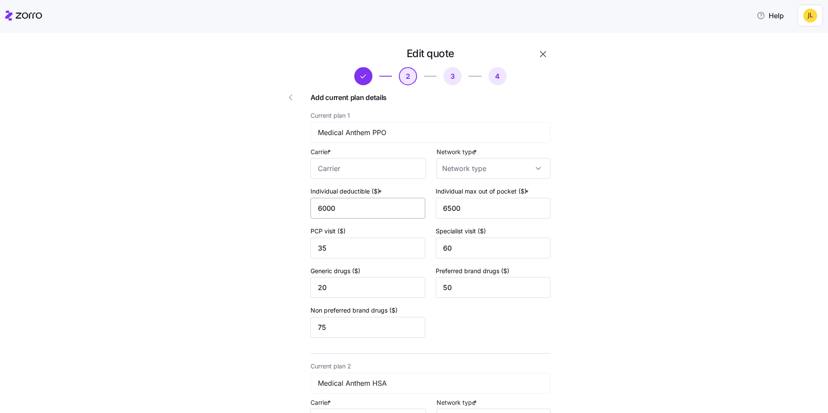
type input "0"
type input "15"
type input "40"
type input "60"
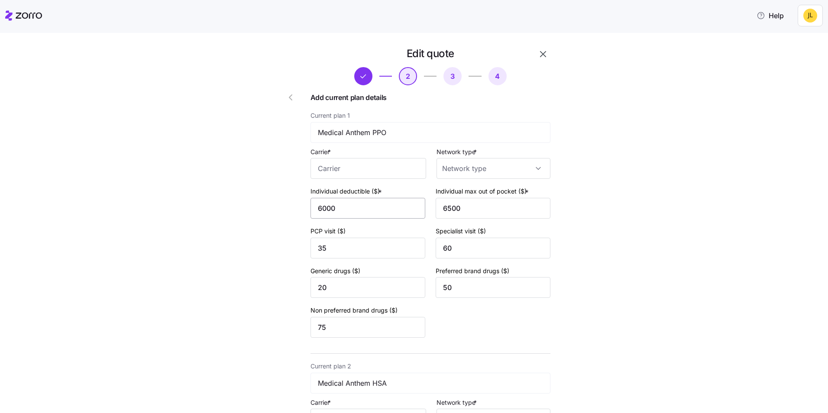
type input "1500"
type input "4000"
type input "40"
type input "50"
type input "10"
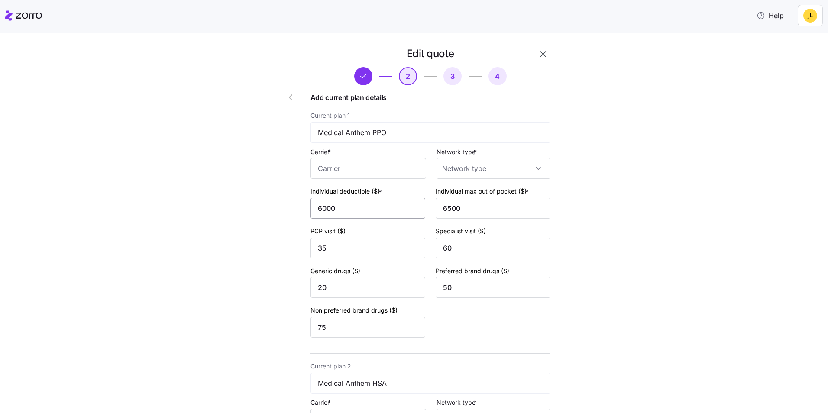
type input "30"
type input "1000"
type input "5000"
type input "35"
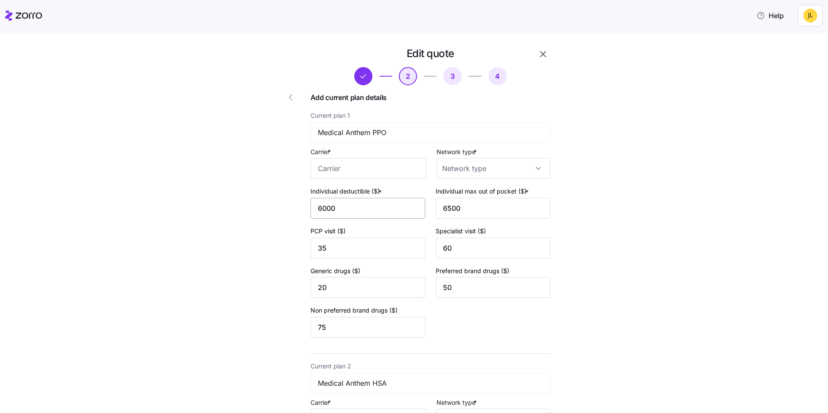
type input "55"
type input "20"
type input "30"
type input "50"
click at [361, 171] on input "Carrier *" at bounding box center [368, 168] width 116 height 21
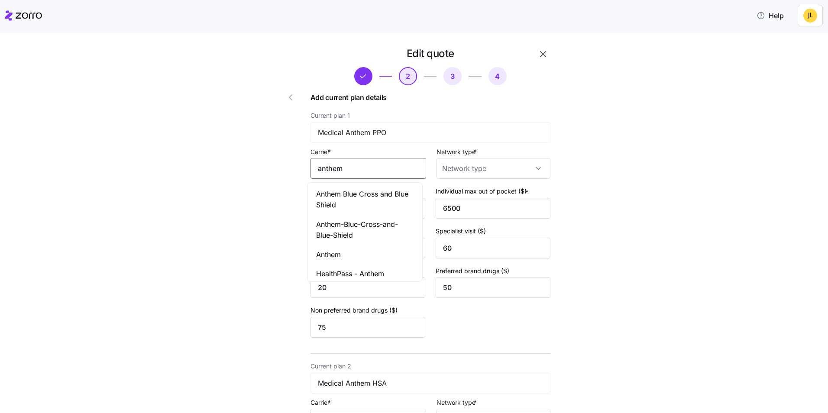
click at [349, 196] on span "Anthem Blue Cross and Blue Shield" at bounding box center [364, 200] width 97 height 22
drag, startPoint x: 315, startPoint y: 167, endPoint x: 413, endPoint y: 173, distance: 98.5
click at [413, 173] on input "Anthem Blue Cross and Blue Shield" at bounding box center [368, 168] width 116 height 21
click at [395, 194] on span "Anthem Blue Cross and Blue Shield" at bounding box center [364, 200] width 97 height 22
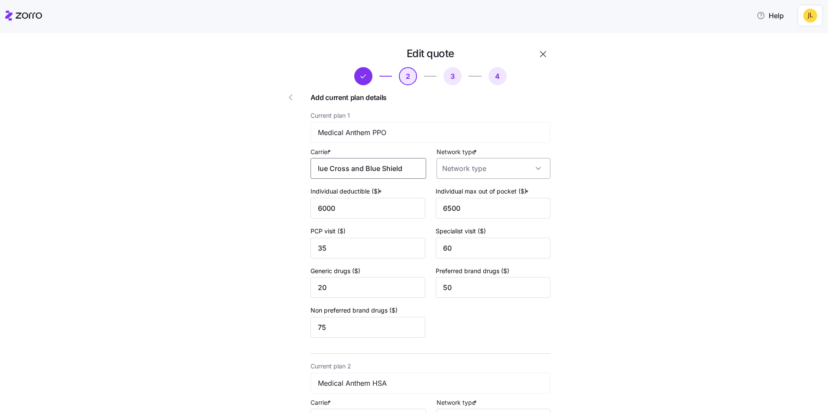
type input "Anthem Blue Cross and Blue Shield"
click at [475, 173] on input "Network type *" at bounding box center [493, 168] width 114 height 21
drag, startPoint x: 474, startPoint y: 247, endPoint x: 565, endPoint y: 233, distance: 92.4
click at [474, 247] on div "PPO" at bounding box center [489, 249] width 107 height 18
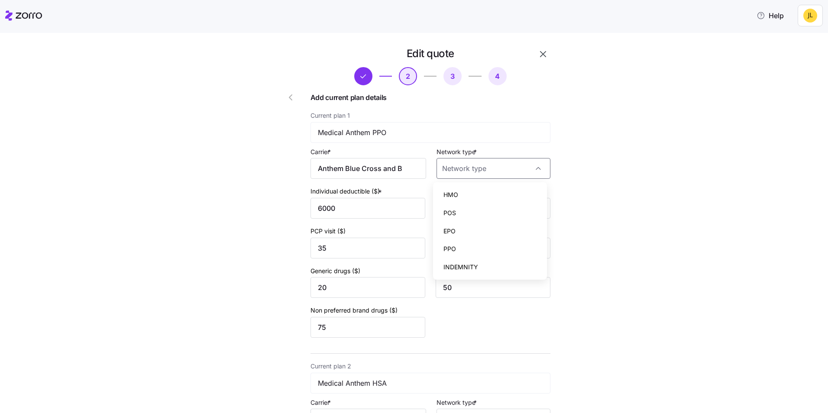
type input "PPO"
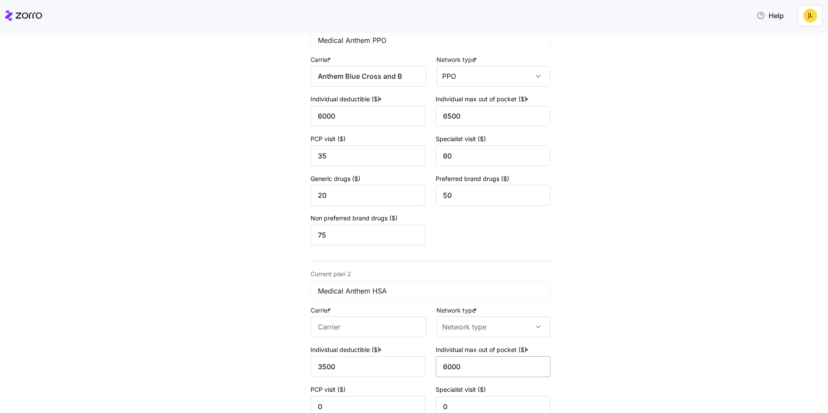
scroll to position [216, 0]
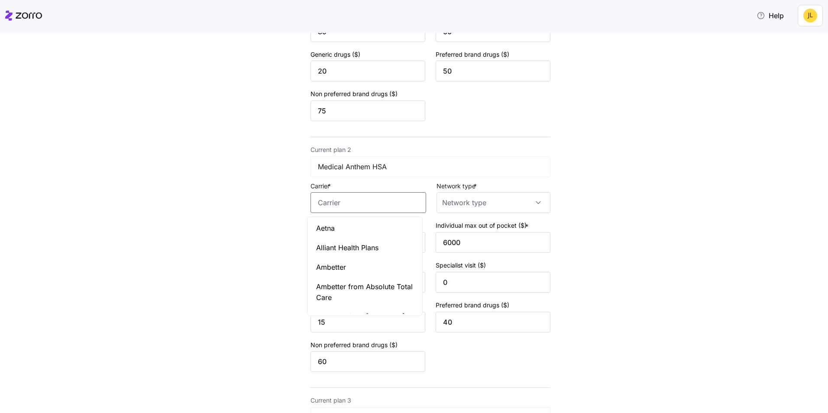
click at [363, 203] on input "Carrier *" at bounding box center [368, 202] width 116 height 21
paste input "Anthem Blue Cross and Blue Shield"
type input "Anthem Blue Cross and Blue Shield"
click at [465, 204] on input "Network type *" at bounding box center [493, 202] width 114 height 21
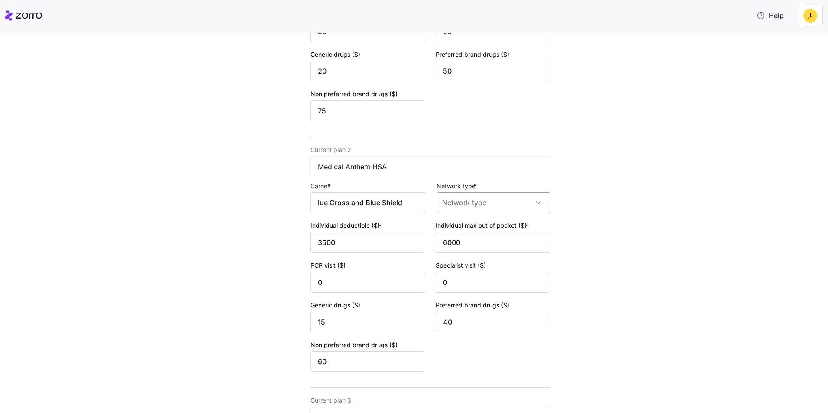
scroll to position [0, 0]
click at [467, 250] on div "POS" at bounding box center [489, 247] width 107 height 18
type input "POS"
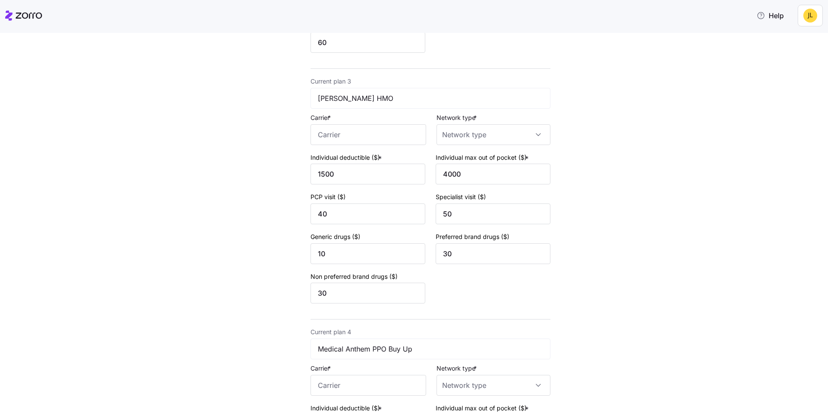
scroll to position [606, 0]
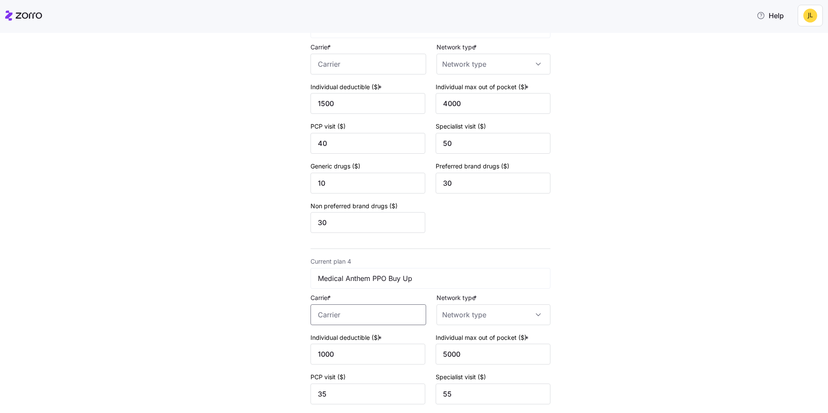
click at [363, 310] on input "Carrier *" at bounding box center [368, 314] width 116 height 21
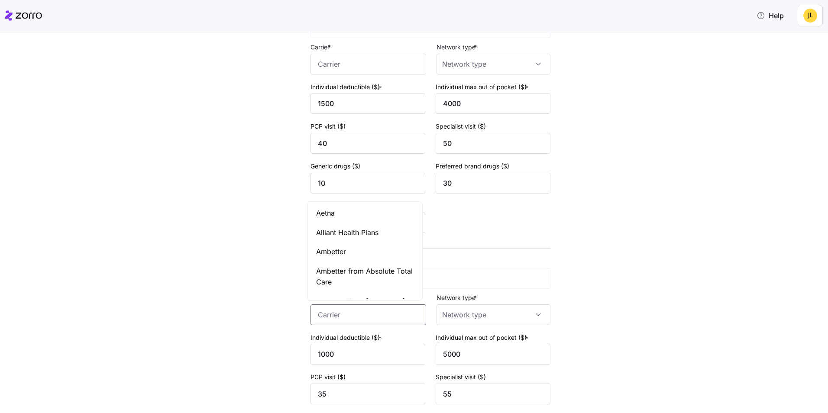
paste input "Anthem Blue Cross and Blue Shield"
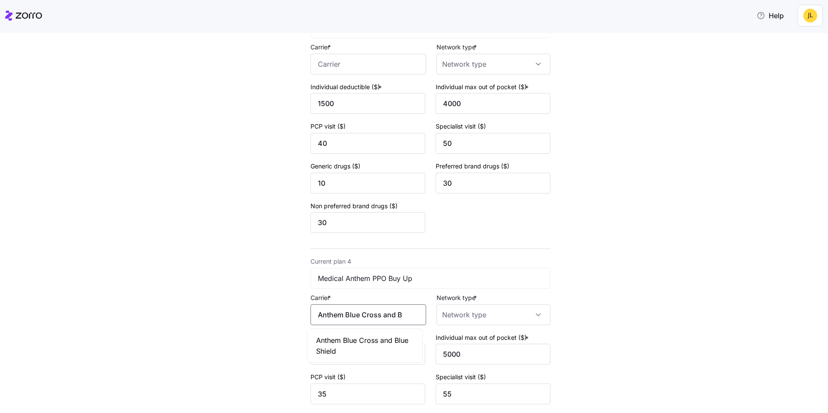
scroll to position [0, 32]
click at [389, 342] on span "Anthem Blue Cross and Blue Shield" at bounding box center [364, 346] width 97 height 22
type input "Anthem Blue Cross and Blue Shield"
click at [469, 314] on input "Network type *" at bounding box center [493, 314] width 114 height 21
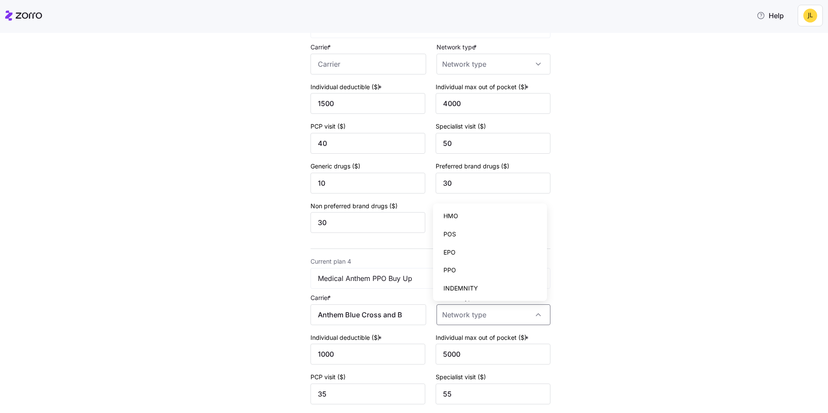
click at [467, 263] on div "PPO" at bounding box center [489, 270] width 107 height 18
type input "PPO"
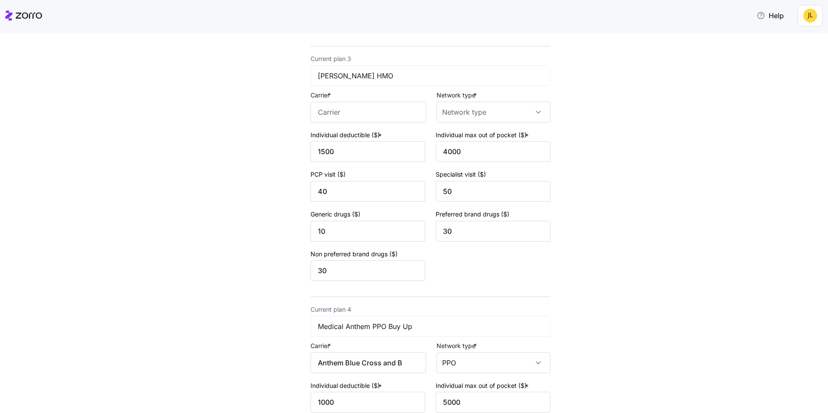
scroll to position [520, 0]
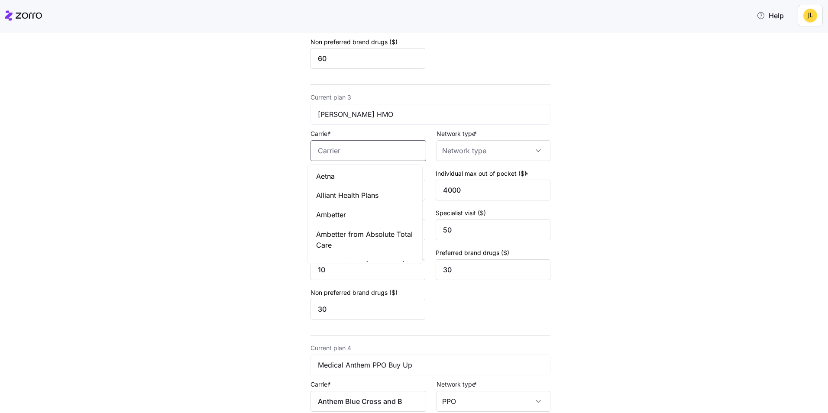
click at [358, 151] on input "Carrier *" at bounding box center [368, 150] width 116 height 21
drag, startPoint x: 385, startPoint y: 176, endPoint x: 411, endPoint y: 174, distance: 26.0
click at [386, 176] on div "Kaiser Permanente" at bounding box center [364, 176] width 111 height 19
type input "Kaiser Permanente"
click at [469, 158] on input "Network type *" at bounding box center [493, 150] width 114 height 21
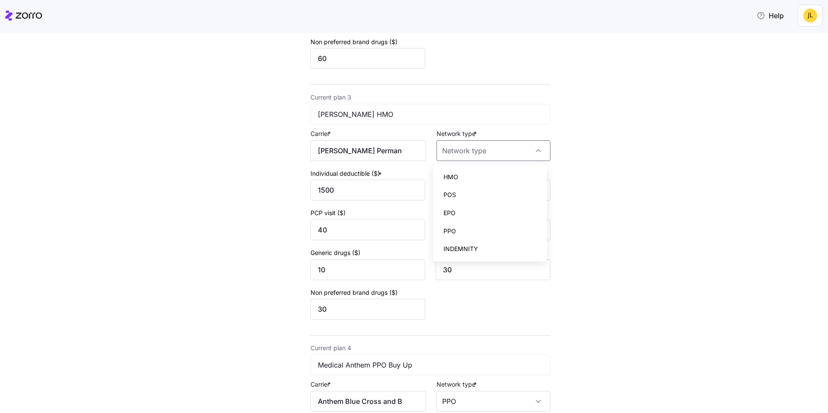
click at [467, 176] on div "HMO" at bounding box center [489, 177] width 107 height 18
type input "HMO"
click at [606, 181] on div "Edit quote 2 3 4 Add current plan details Current plan 1 Medical Anthem PPO Car…" at bounding box center [419, 80] width 791 height 1107
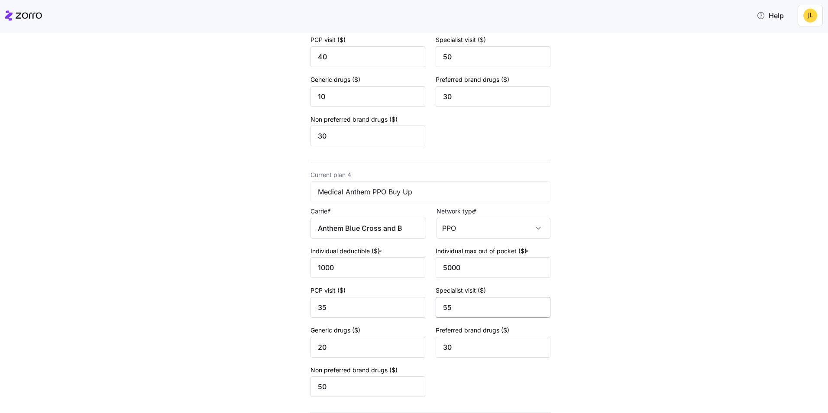
scroll to position [762, 0]
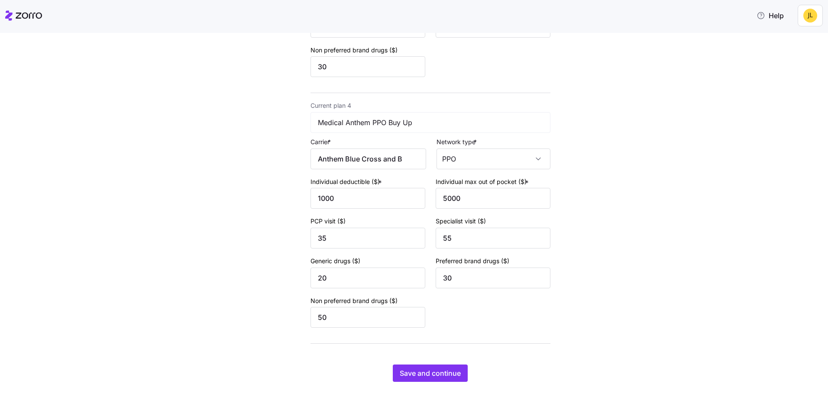
click at [431, 365] on button "Save and continue" at bounding box center [430, 373] width 75 height 17
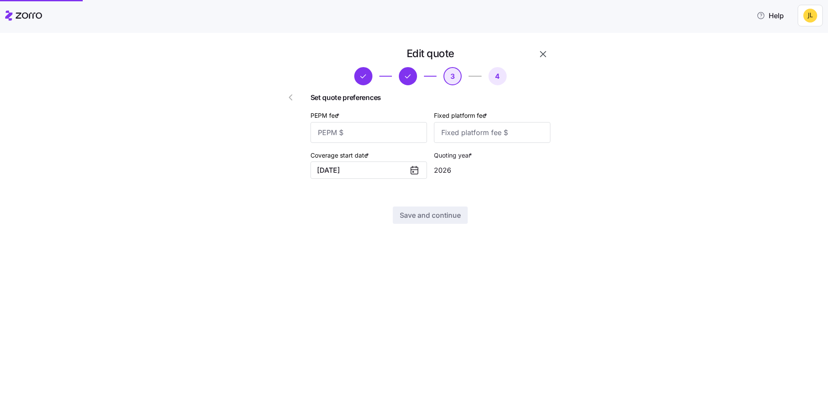
scroll to position [0, 0]
click at [365, 127] on input "PEPM fee *" at bounding box center [368, 132] width 116 height 21
type input "55"
click at [461, 134] on input "Fixed platform fee *" at bounding box center [492, 132] width 116 height 21
type input "100"
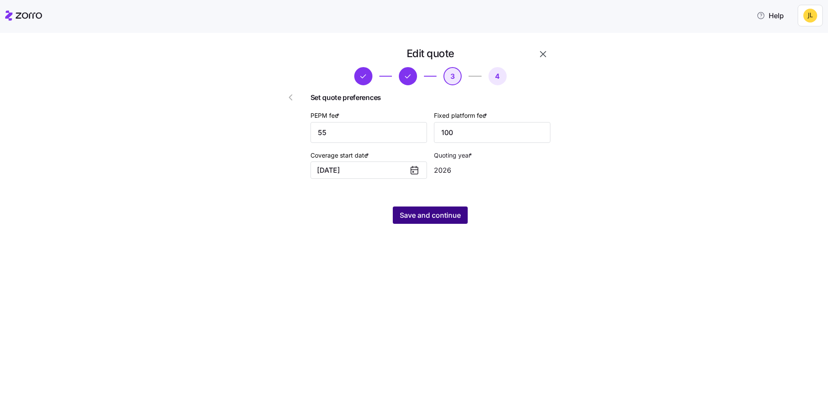
click at [439, 214] on span "Save and continue" at bounding box center [430, 215] width 61 height 10
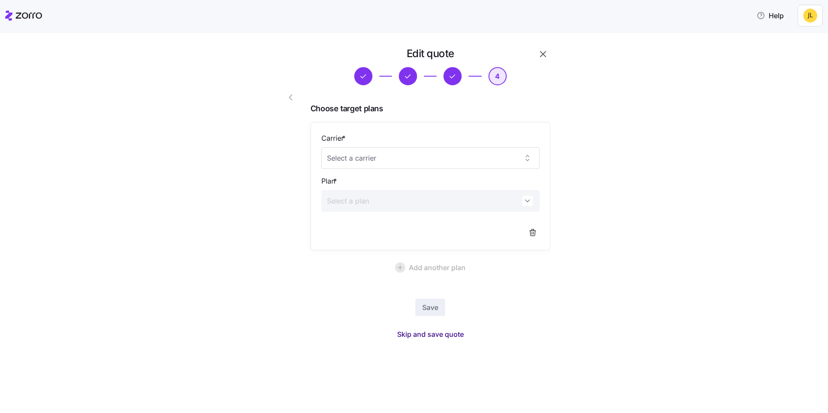
click at [449, 340] on button "Skip and save quote" at bounding box center [430, 334] width 81 height 16
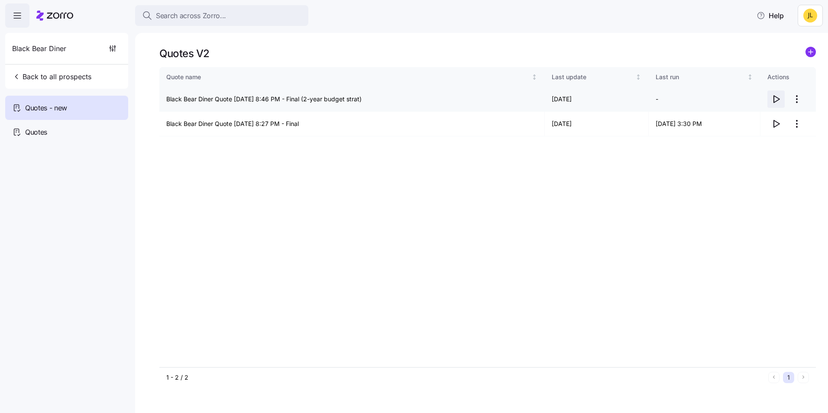
click at [774, 101] on icon "button" at bounding box center [777, 99] width 6 height 7
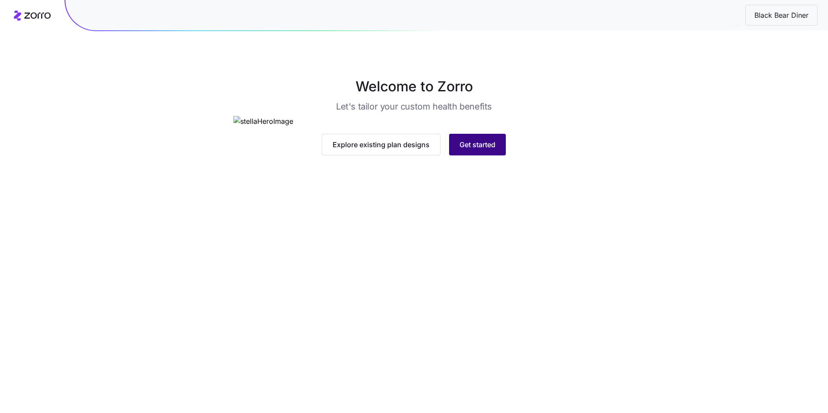
click at [462, 155] on button "Get started" at bounding box center [477, 145] width 57 height 22
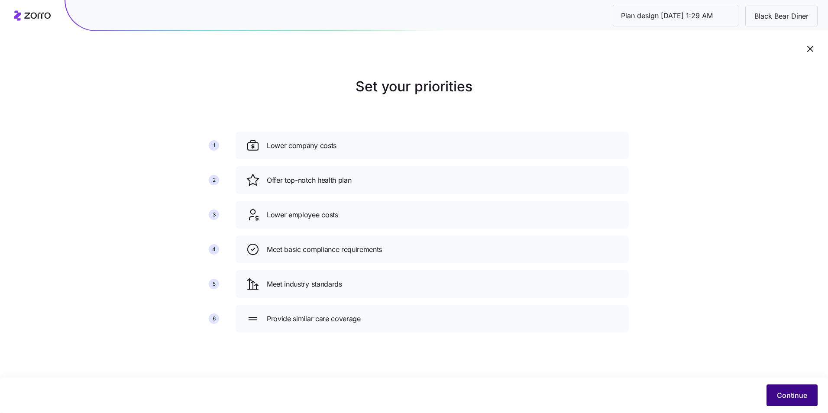
click at [776, 400] on button "Continue" at bounding box center [791, 395] width 51 height 22
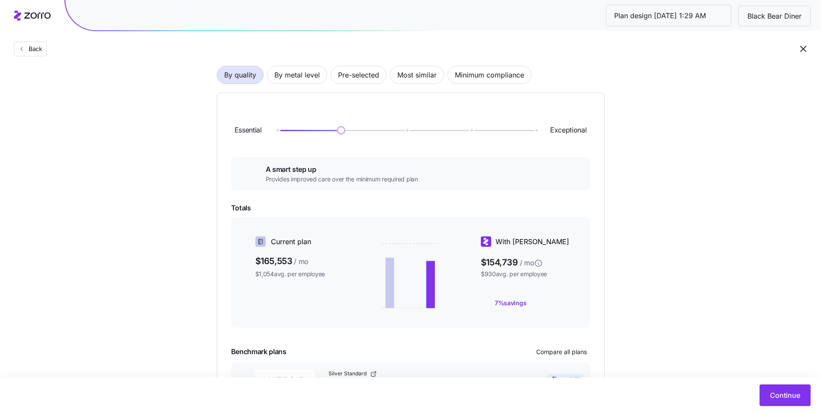
scroll to position [7, 0]
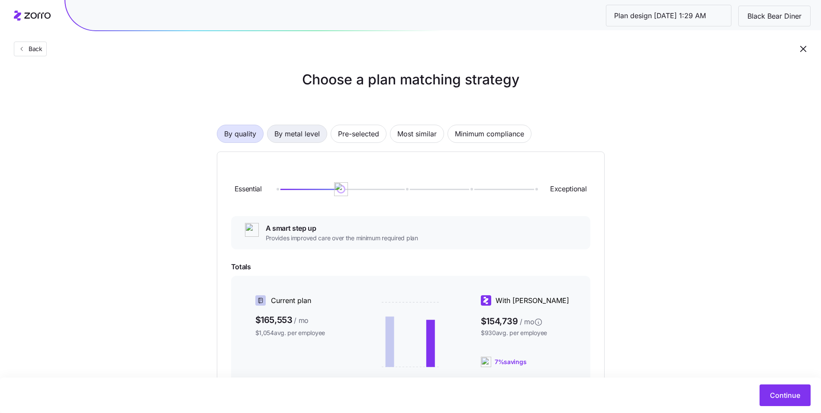
click at [284, 131] on span "By metal level" at bounding box center [296, 133] width 45 height 17
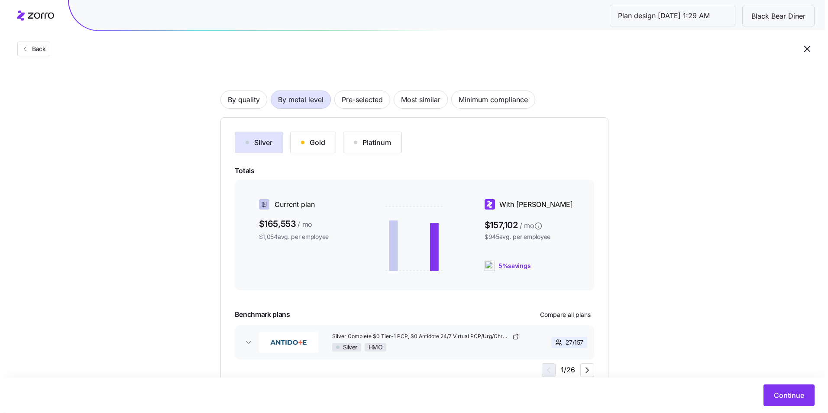
scroll to position [75, 0]
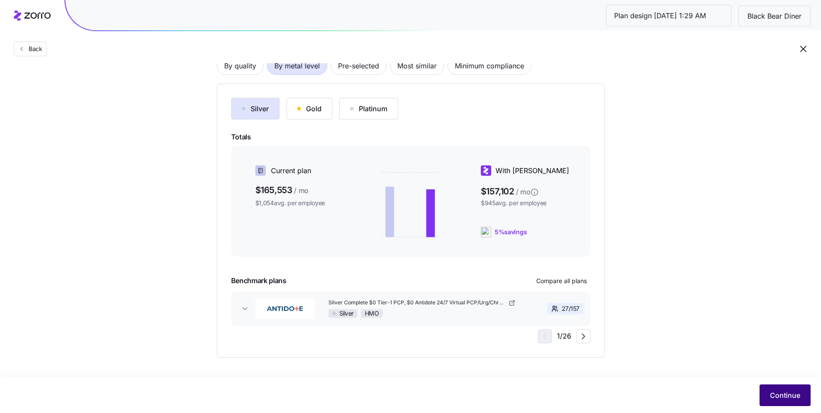
click at [794, 393] on span "Continue" at bounding box center [785, 395] width 30 height 10
click at [570, 282] on span "Compare all plans" at bounding box center [561, 281] width 51 height 9
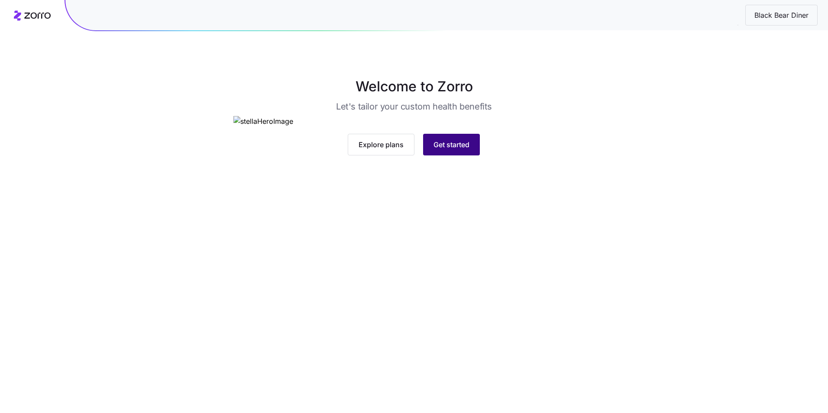
click at [457, 155] on button "Get started" at bounding box center [451, 145] width 57 height 22
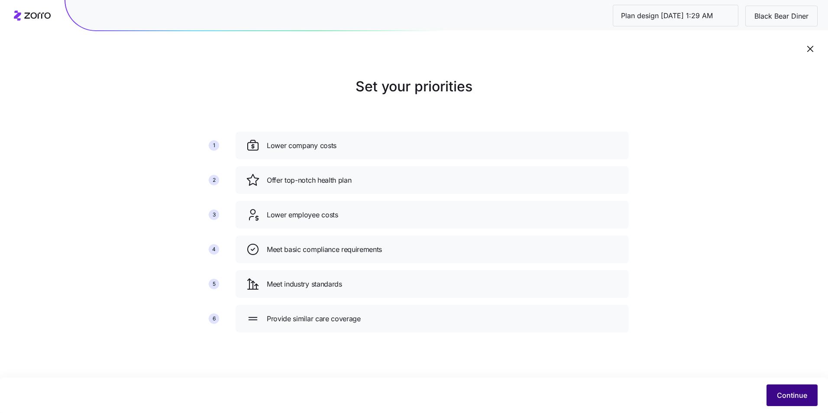
click at [782, 386] on button "Continue" at bounding box center [791, 395] width 51 height 22
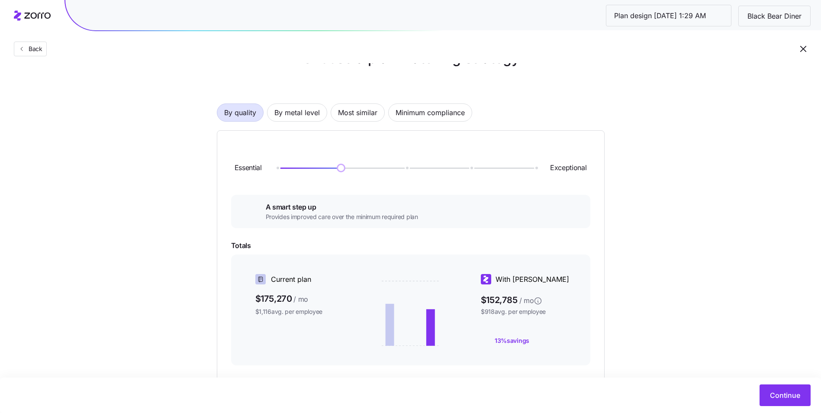
scroll to position [43, 0]
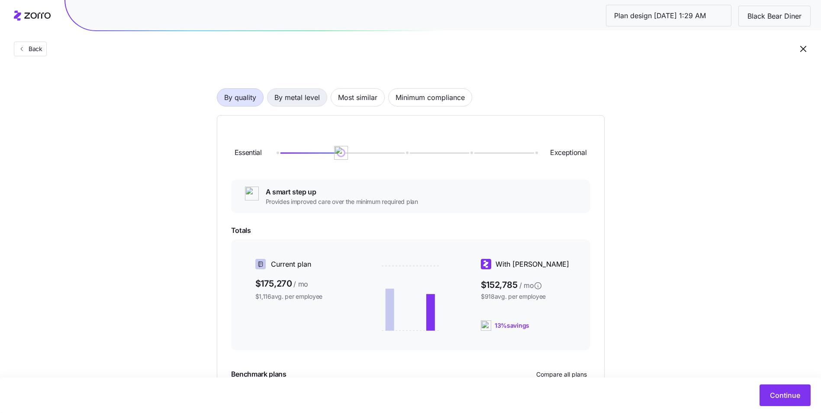
click at [315, 99] on span "By metal level" at bounding box center [296, 97] width 45 height 17
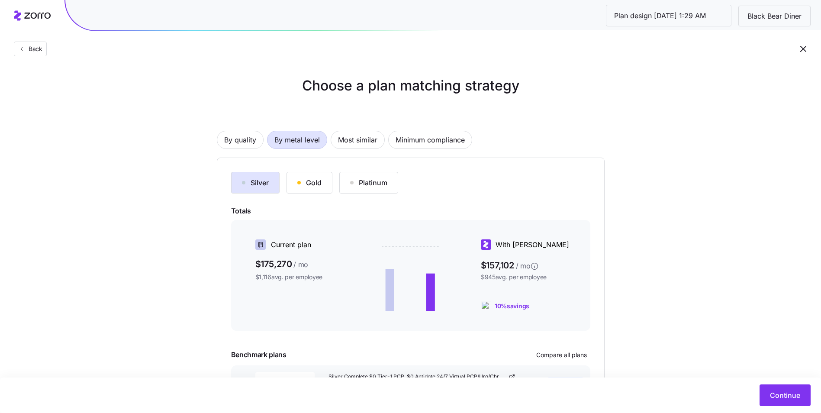
scroll to position [0, 0]
click at [362, 139] on span "Most similar" at bounding box center [357, 140] width 39 height 17
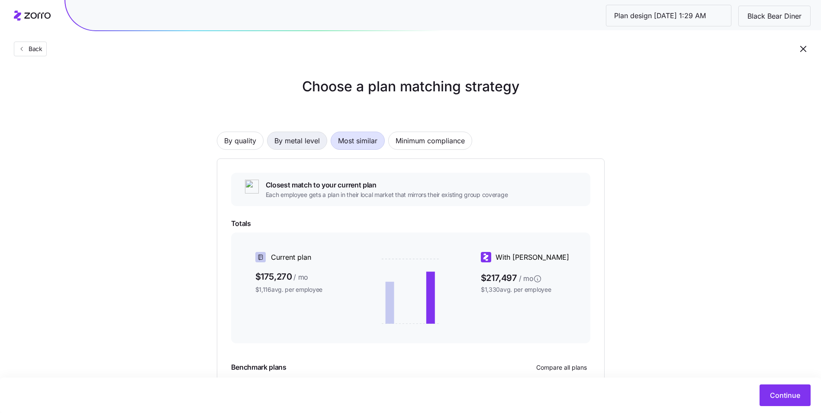
click at [303, 145] on span "By metal level" at bounding box center [296, 140] width 45 height 17
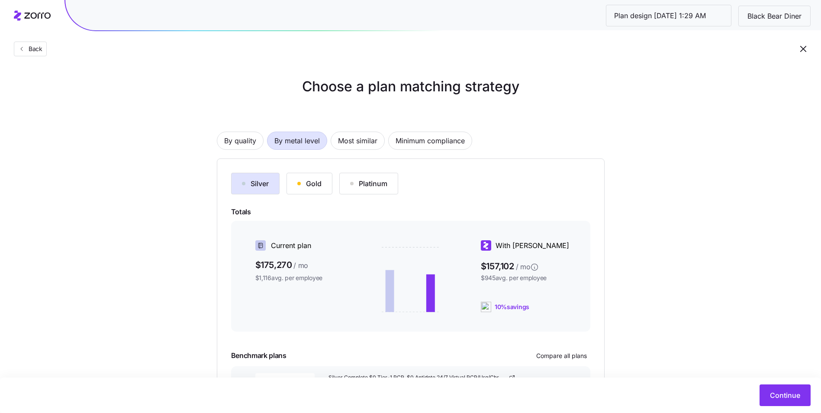
click at [304, 184] on div "Gold" at bounding box center [309, 183] width 24 height 10
click at [356, 183] on div "Platinum" at bounding box center [368, 183] width 37 height 10
click at [318, 185] on div "Gold" at bounding box center [309, 183] width 24 height 10
click at [263, 181] on div "Silver" at bounding box center [255, 183] width 27 height 10
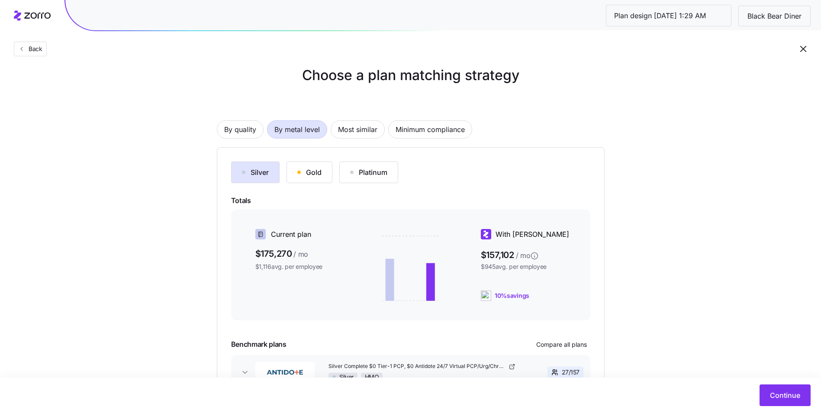
scroll to position [43, 0]
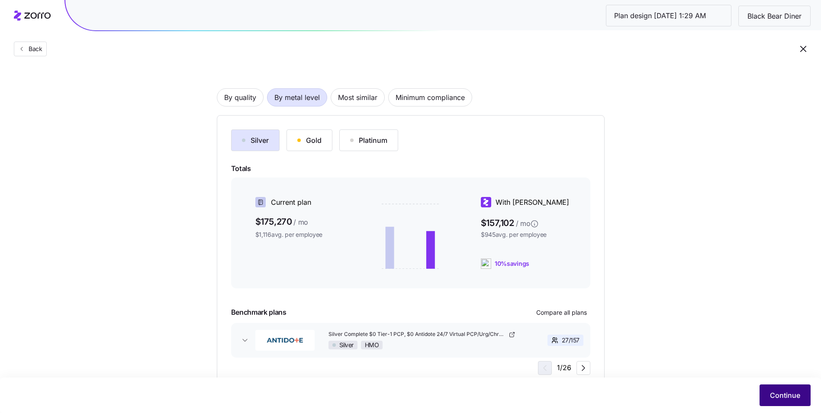
click at [769, 394] on button "Continue" at bounding box center [785, 395] width 51 height 22
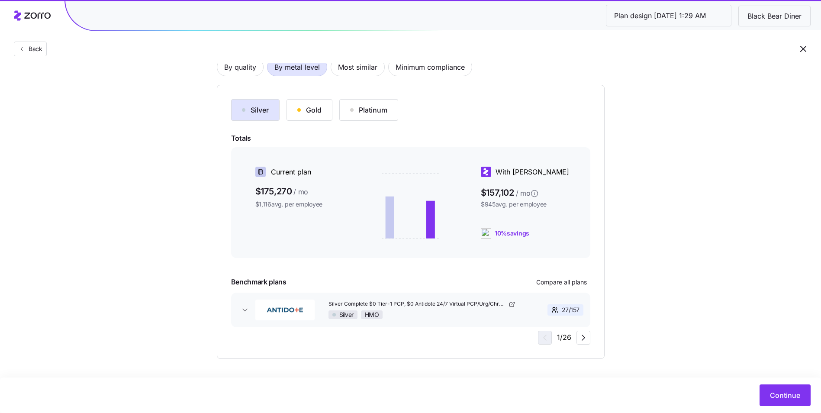
scroll to position [75, 0]
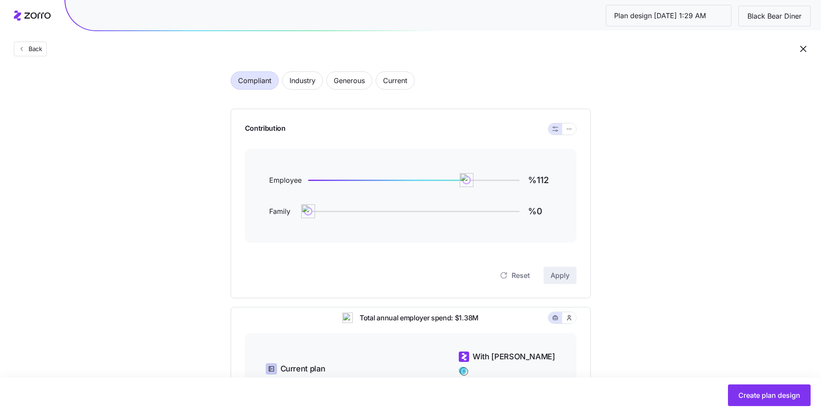
scroll to position [43, 0]
type input "%90"
drag, startPoint x: 469, startPoint y: 180, endPoint x: 435, endPoint y: 180, distance: 34.2
click at [435, 180] on img at bounding box center [435, 179] width 15 height 15
type input "%60"
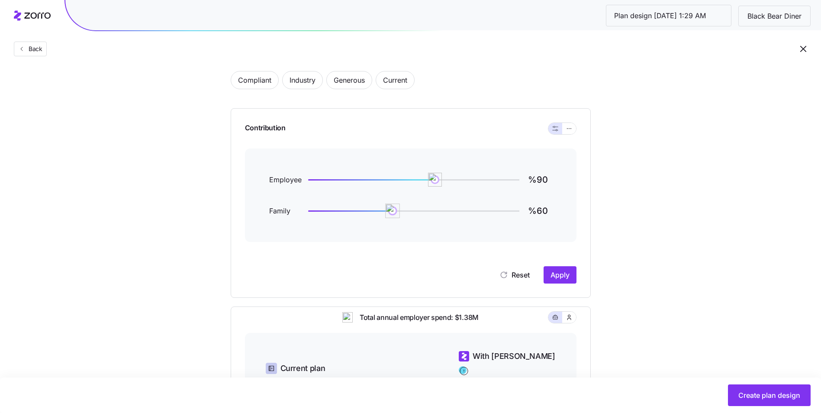
drag, startPoint x: 303, startPoint y: 211, endPoint x: 393, endPoint y: 213, distance: 89.2
click at [393, 213] on img at bounding box center [392, 210] width 15 height 15
click at [568, 134] on button "button" at bounding box center [569, 128] width 14 height 11
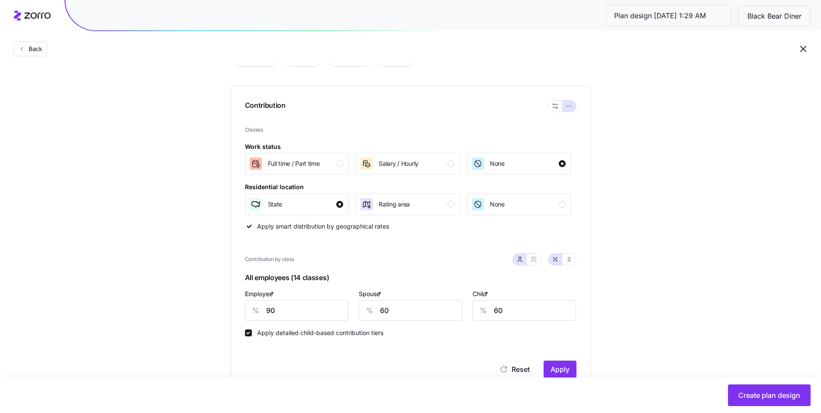
scroll to position [87, 0]
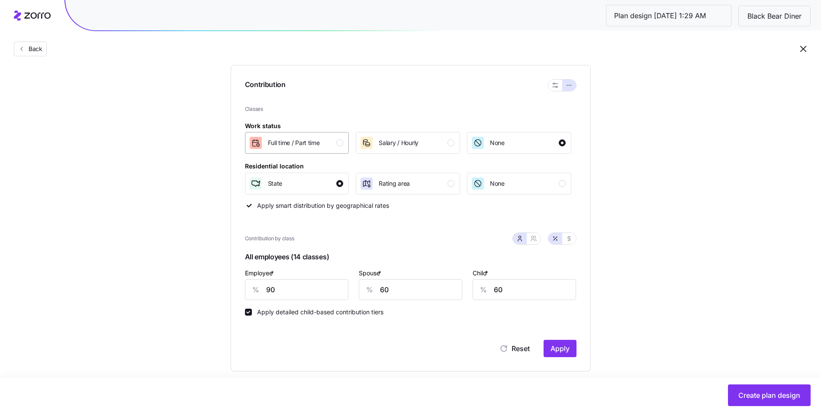
click at [331, 148] on div "Full time / Part time" at bounding box center [296, 143] width 95 height 14
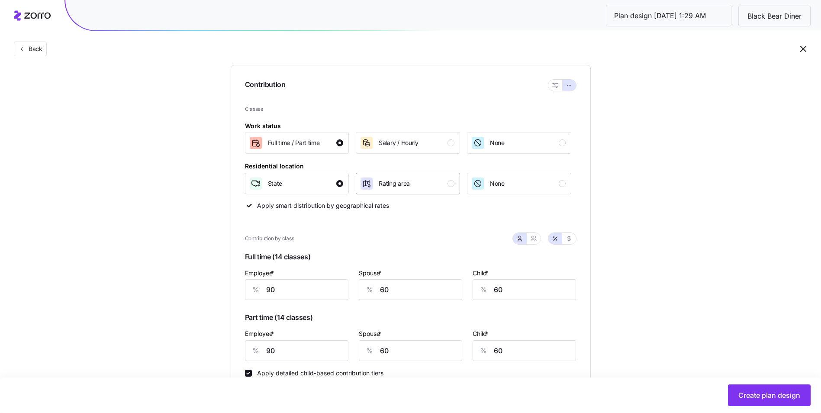
click at [422, 191] on button "Rating area" at bounding box center [408, 184] width 104 height 22
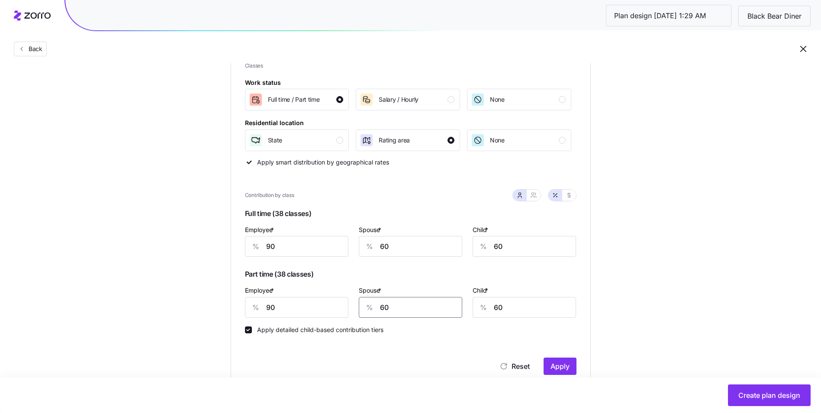
drag, startPoint x: 394, startPoint y: 309, endPoint x: 381, endPoint y: 308, distance: 12.6
click at [381, 308] on input "60" at bounding box center [410, 307] width 103 height 21
type input "0"
drag, startPoint x: 275, startPoint y: 304, endPoint x: 267, endPoint y: 305, distance: 8.3
click at [267, 305] on input "90" at bounding box center [296, 307] width 103 height 21
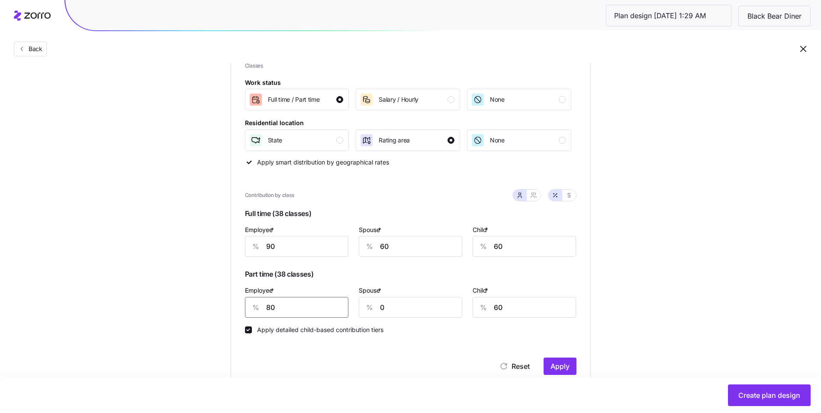
type input "80"
click at [370, 265] on div "Part time (38 classes) Employee * % 80 Spouse * % 0 Child * % 60" at bounding box center [411, 287] width 332 height 61
drag, startPoint x: 507, startPoint y: 305, endPoint x: 490, endPoint y: 307, distance: 16.5
click at [491, 307] on div "% 60" at bounding box center [524, 307] width 103 height 21
type input "0"
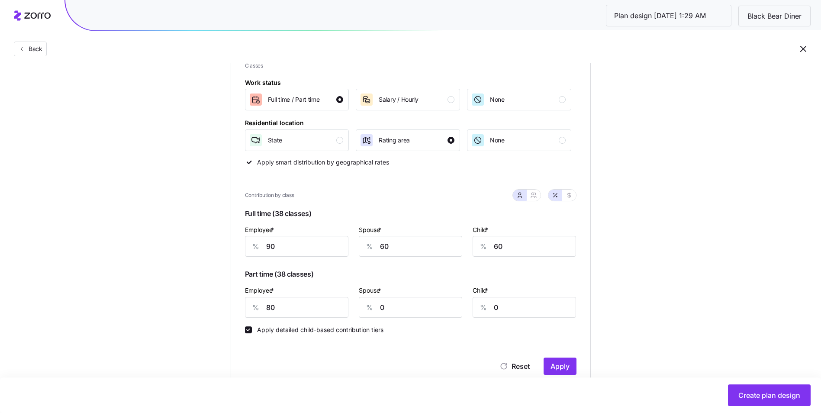
click at [488, 281] on span "Part time (38 classes)" at bounding box center [411, 276] width 332 height 18
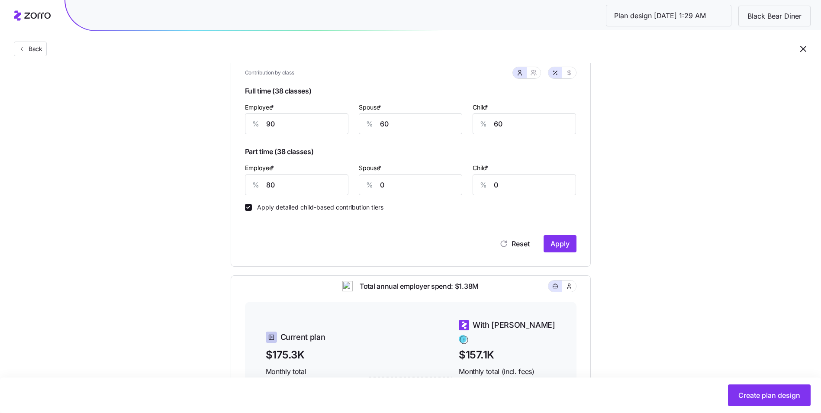
scroll to position [208, 0]
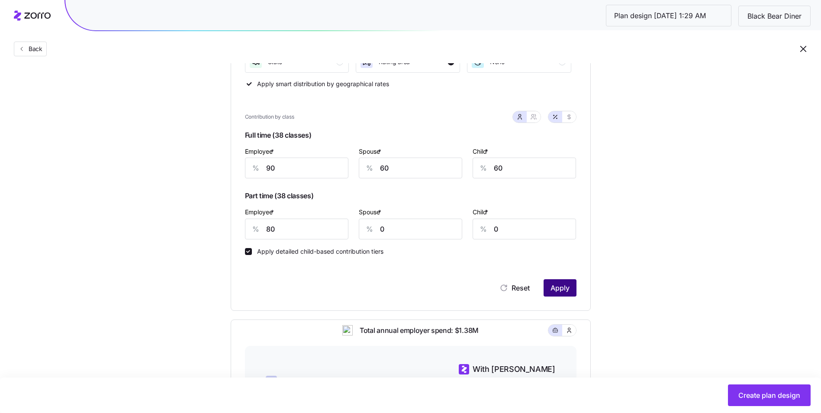
click at [552, 289] on span "Apply" at bounding box center [560, 288] width 19 height 10
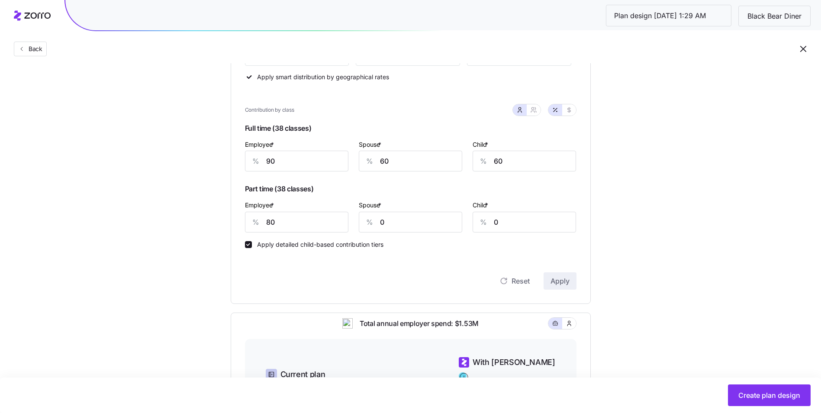
scroll to position [130, 0]
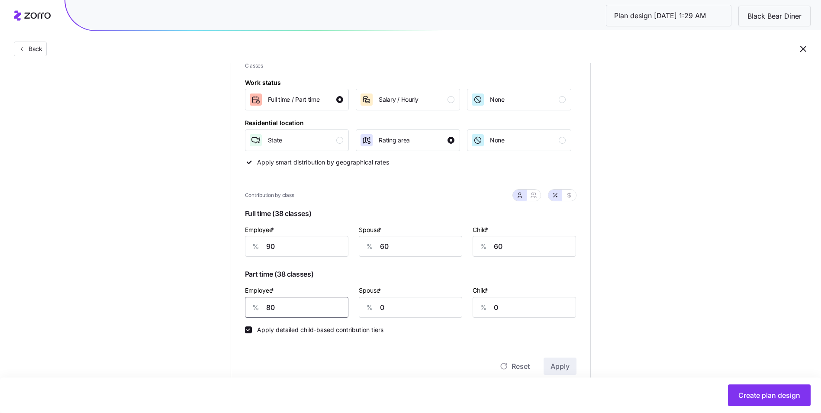
click at [270, 309] on input "80" at bounding box center [296, 307] width 103 height 21
type input "90"
click at [560, 358] on button "Apply" at bounding box center [560, 366] width 33 height 17
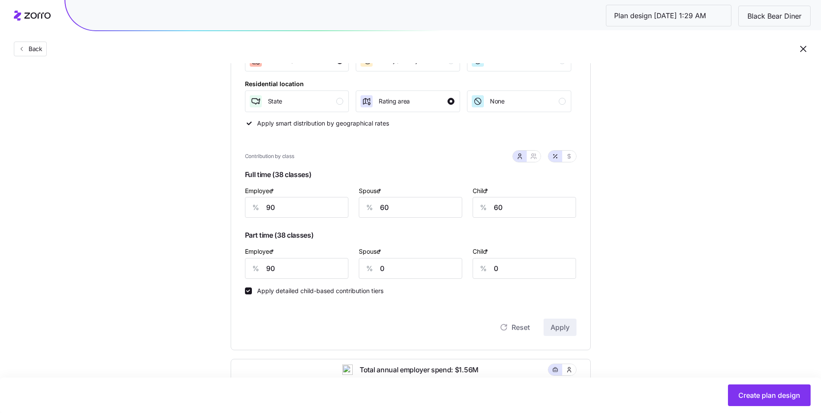
scroll to position [165, 0]
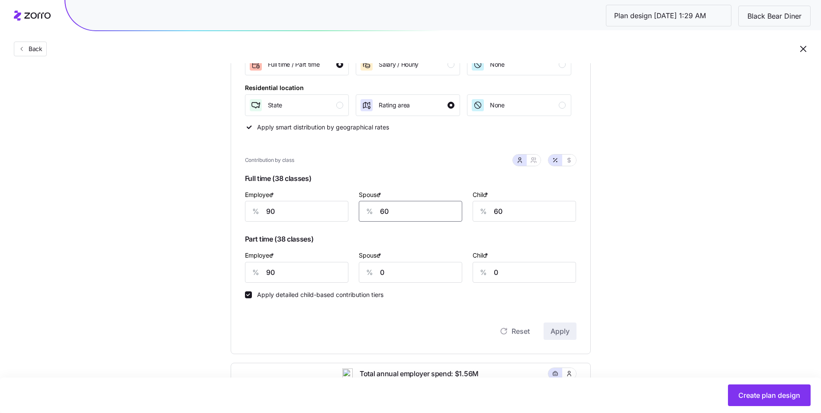
click at [385, 215] on input "60" at bounding box center [410, 211] width 103 height 21
click at [404, 213] on input "60" at bounding box center [410, 211] width 103 height 21
click at [514, 212] on input "60" at bounding box center [524, 211] width 103 height 21
click at [397, 186] on span "Full time (38 classes)" at bounding box center [411, 180] width 332 height 18
click at [384, 214] on input "60" at bounding box center [410, 211] width 103 height 21
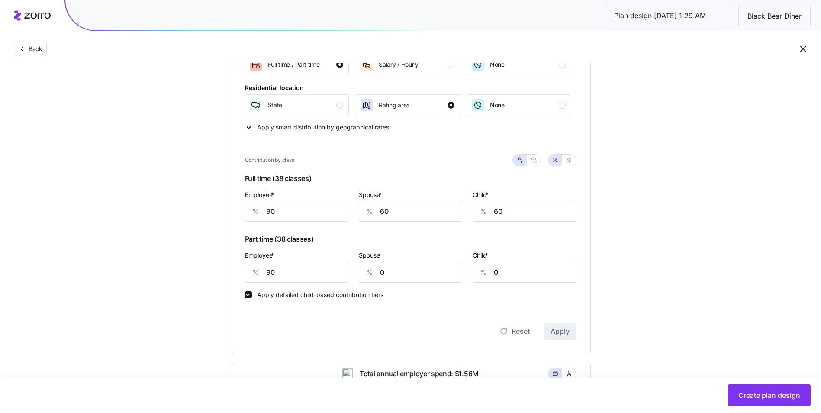
click at [407, 181] on span "Full time (38 classes)" at bounding box center [411, 180] width 332 height 18
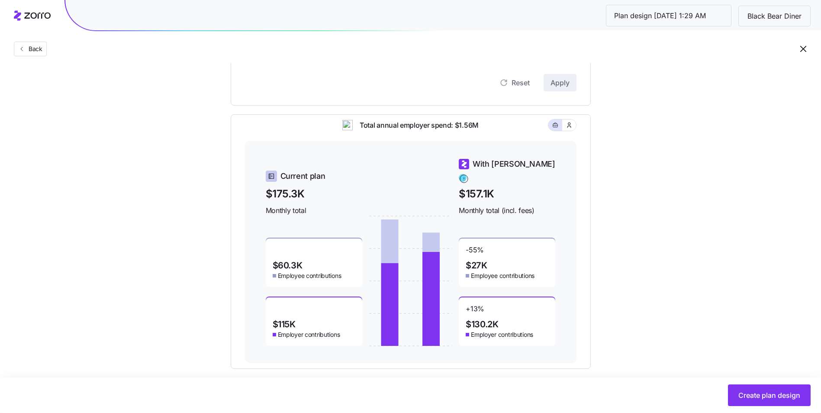
scroll to position [425, 0]
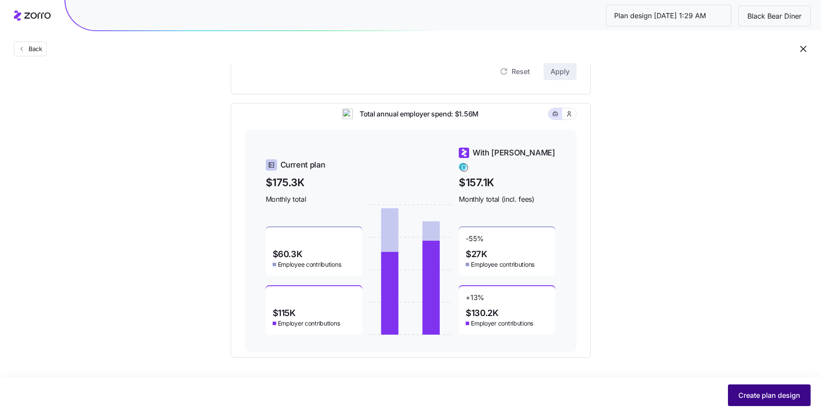
click at [773, 396] on span "Create plan design" at bounding box center [770, 395] width 62 height 10
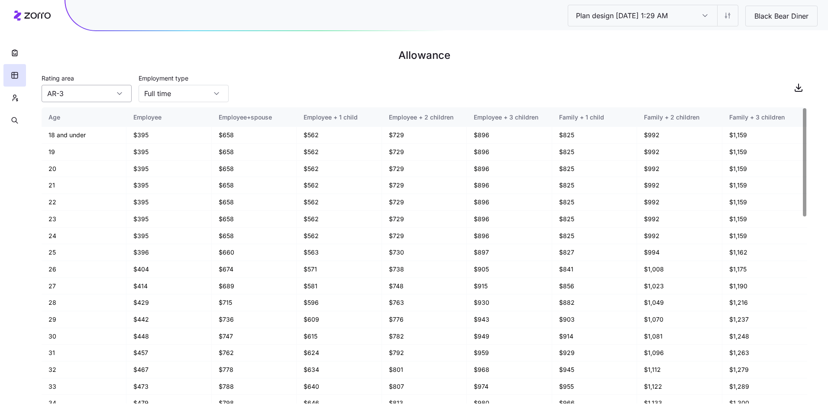
click at [117, 94] on div "AR-3" at bounding box center [87, 93] width 90 height 17
click at [277, 79] on div "Rating area AR-3 Employment type [DEMOGRAPHIC_DATA]" at bounding box center [424, 87] width 765 height 29
click at [210, 92] on input "Full time" at bounding box center [184, 93] width 90 height 17
click at [190, 132] on div "Part time" at bounding box center [183, 133] width 83 height 16
type input "Part time"
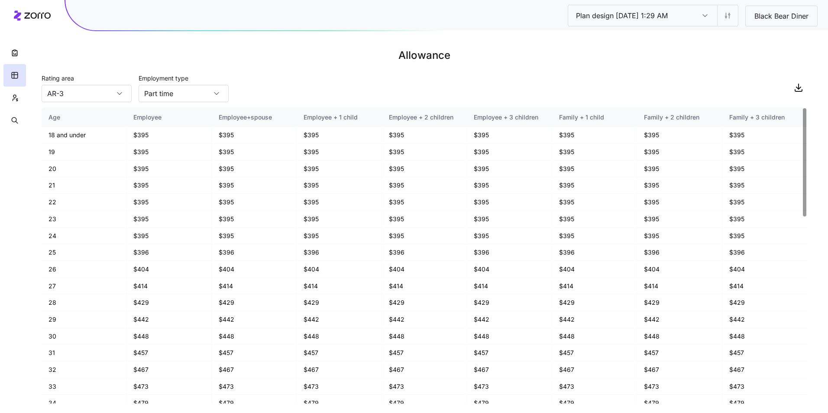
click at [288, 88] on div "Rating area AR-3 Employment type Part time" at bounding box center [424, 87] width 765 height 29
click at [14, 55] on icon "button" at bounding box center [14, 54] width 0 height 2
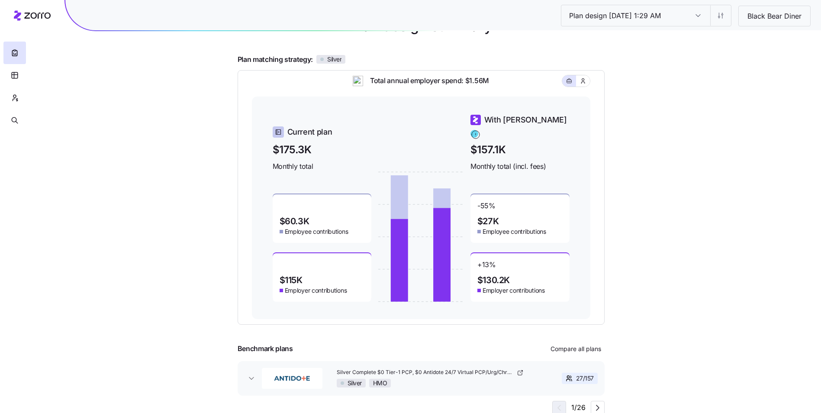
scroll to position [62, 0]
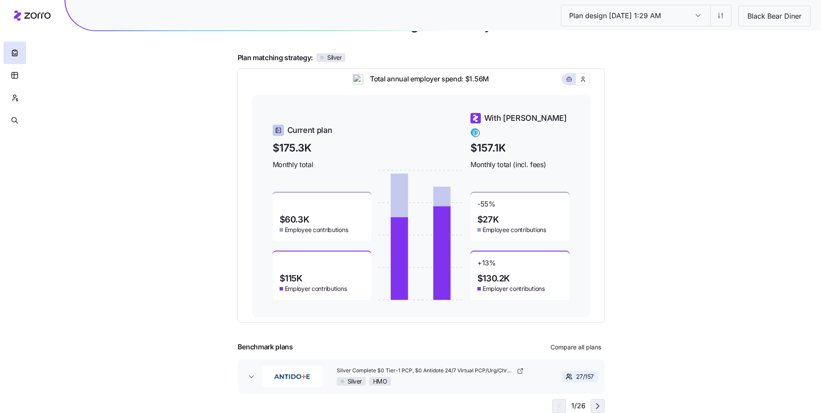
click at [603, 404] on icon "button" at bounding box center [598, 406] width 10 height 10
click at [562, 404] on icon "button" at bounding box center [558, 406] width 10 height 10
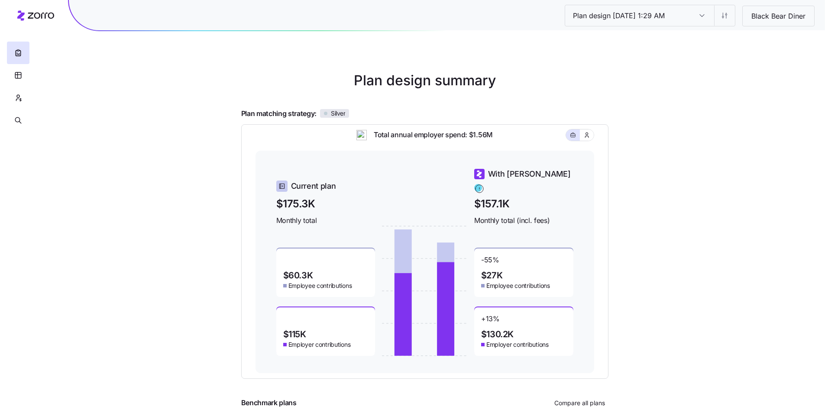
scroll to position [0, 0]
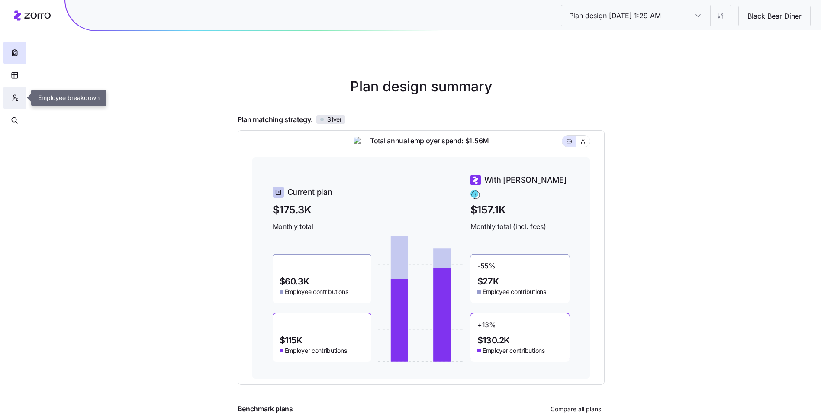
click at [21, 98] on button "button" at bounding box center [14, 98] width 23 height 23
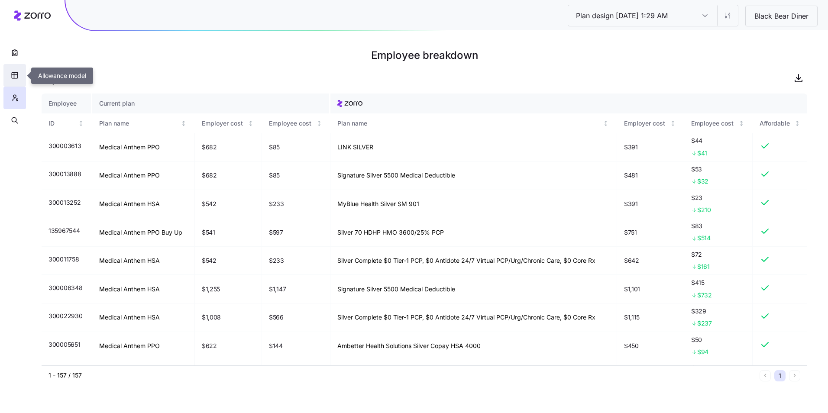
click at [14, 75] on icon "button" at bounding box center [14, 75] width 0 height 6
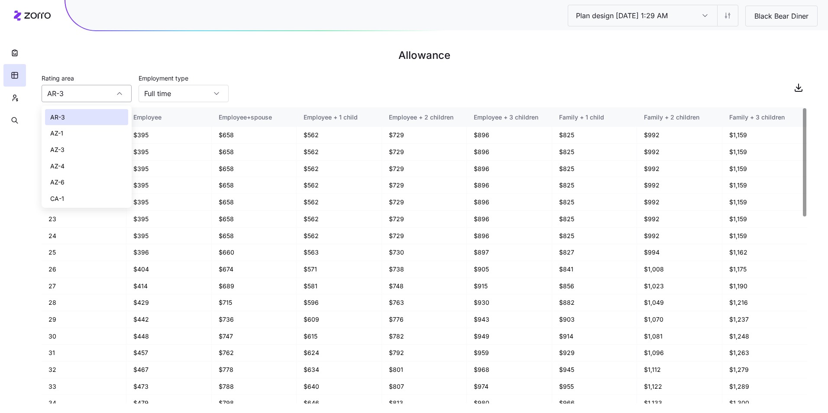
click at [114, 95] on input "AR-3" at bounding box center [87, 93] width 90 height 17
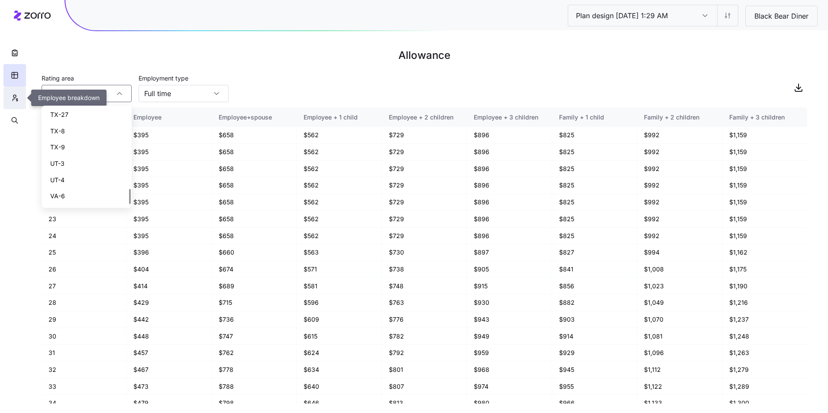
click at [23, 102] on button "button" at bounding box center [14, 98] width 23 height 23
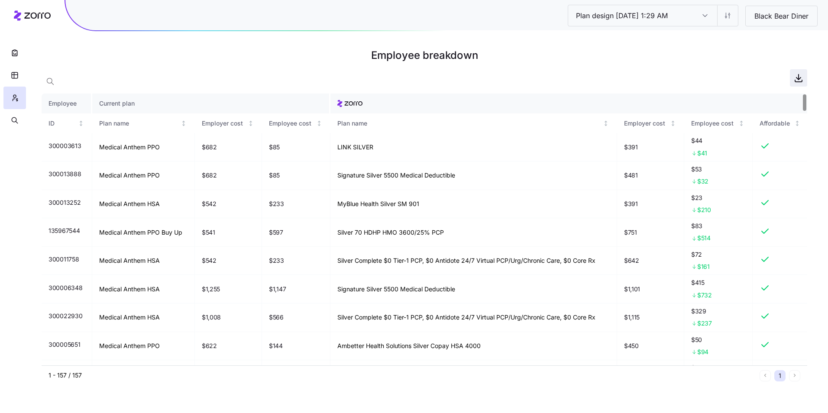
click at [794, 77] on icon "button" at bounding box center [798, 78] width 10 height 10
drag, startPoint x: 17, startPoint y: 114, endPoint x: 24, endPoint y: 113, distance: 7.0
click at [17, 114] on button "button" at bounding box center [14, 120] width 23 height 23
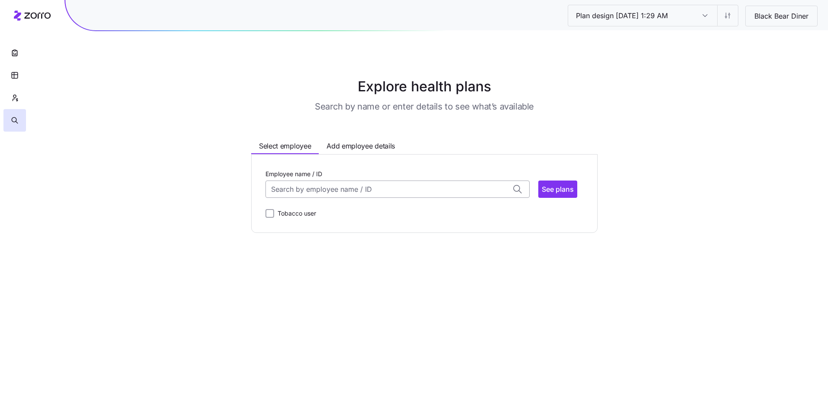
click at [330, 185] on input "Employee name / ID" at bounding box center [397, 189] width 264 height 17
click at [343, 262] on div "ID: 000000004 (50) 96067" at bounding box center [397, 265] width 260 height 25
type input "000000004"
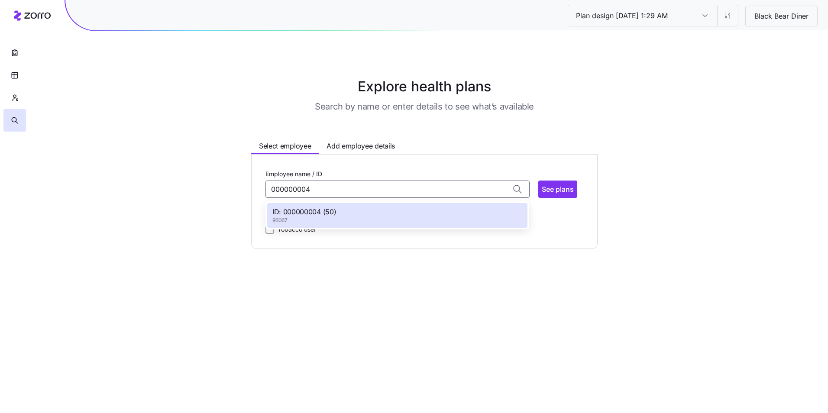
drag, startPoint x: 353, startPoint y: 280, endPoint x: 331, endPoint y: 251, distance: 36.5
click at [352, 280] on main "Explore health plans Search by name or enter details to see what’s available Se…" at bounding box center [414, 206] width 828 height 413
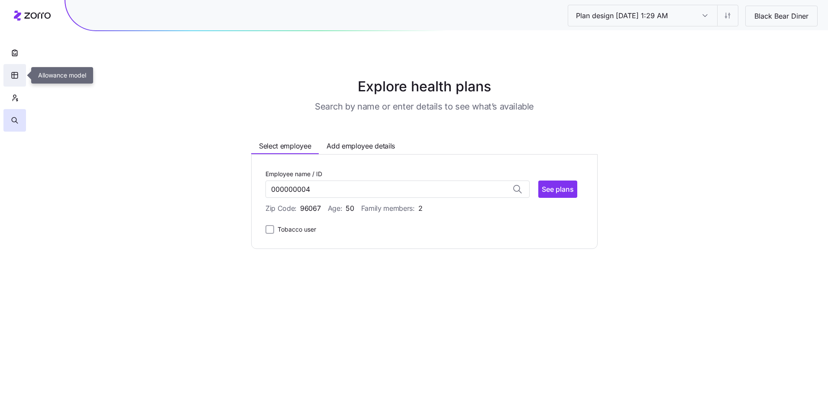
click at [17, 76] on icon "button" at bounding box center [15, 75] width 6 height 6
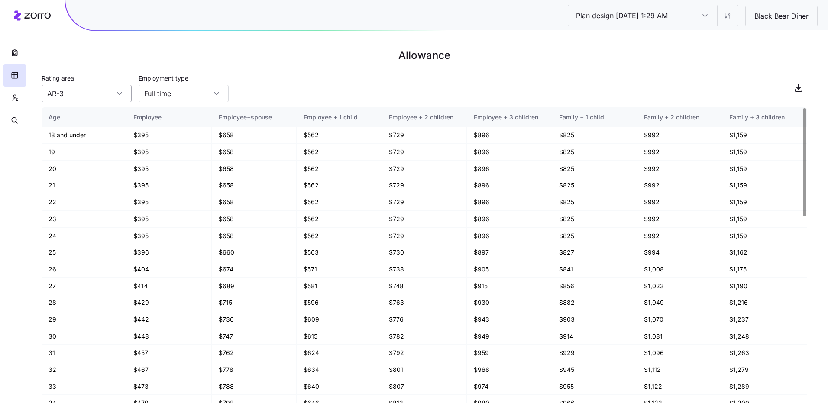
click at [112, 94] on input "AR-3" at bounding box center [87, 93] width 90 height 17
click at [99, 150] on div "CA-1" at bounding box center [86, 155] width 83 height 16
type input "CA-1"
click at [277, 85] on div "Rating area CA-1 Employment type Full time" at bounding box center [424, 87] width 765 height 29
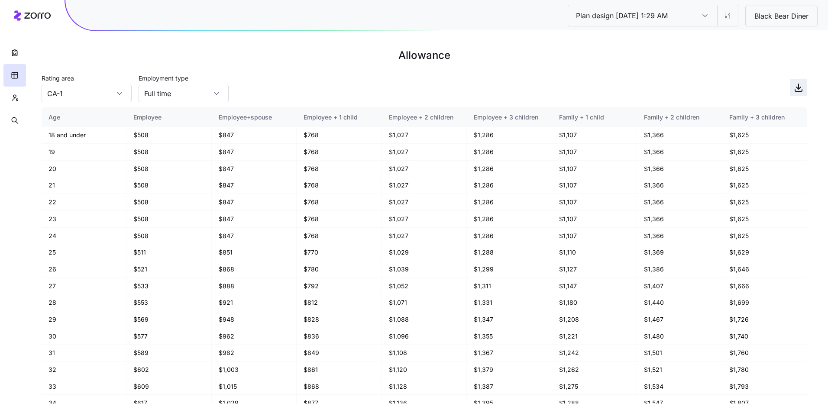
click at [801, 87] on icon "button" at bounding box center [798, 87] width 10 height 10
click at [293, 62] on h1 "Allowance" at bounding box center [424, 55] width 765 height 21
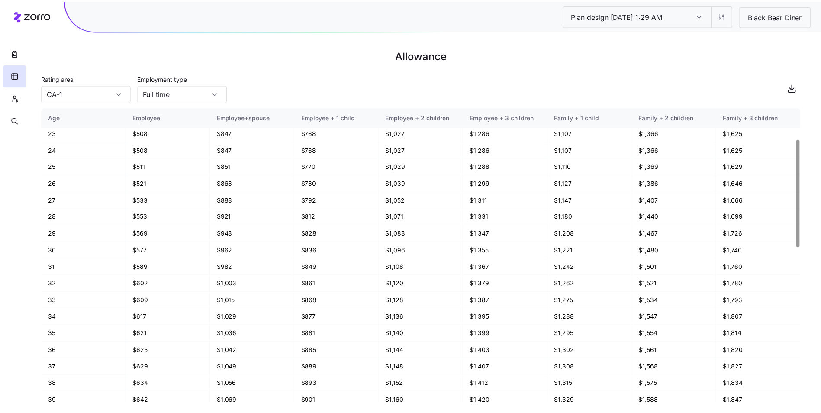
scroll to position [0, 0]
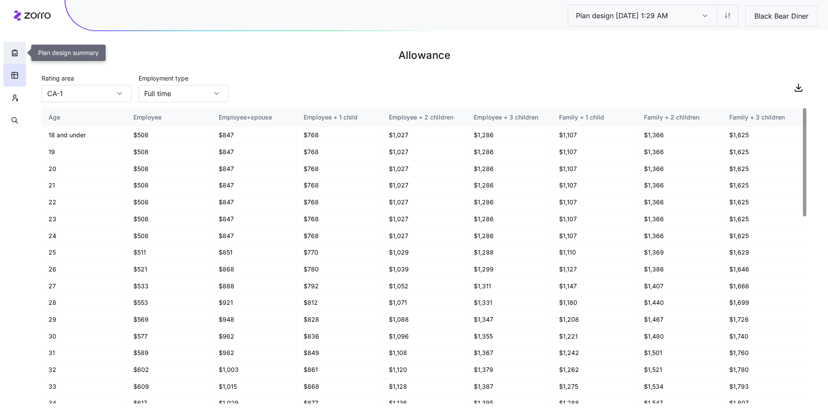
click at [9, 54] on button "button" at bounding box center [14, 53] width 23 height 23
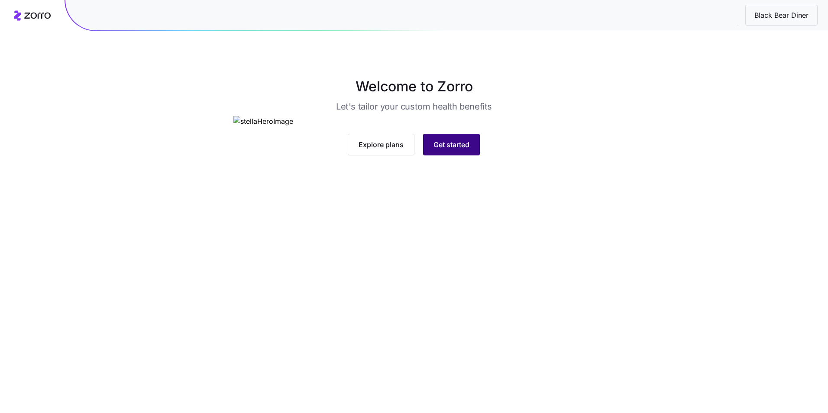
click at [464, 150] on span "Get started" at bounding box center [451, 144] width 36 height 10
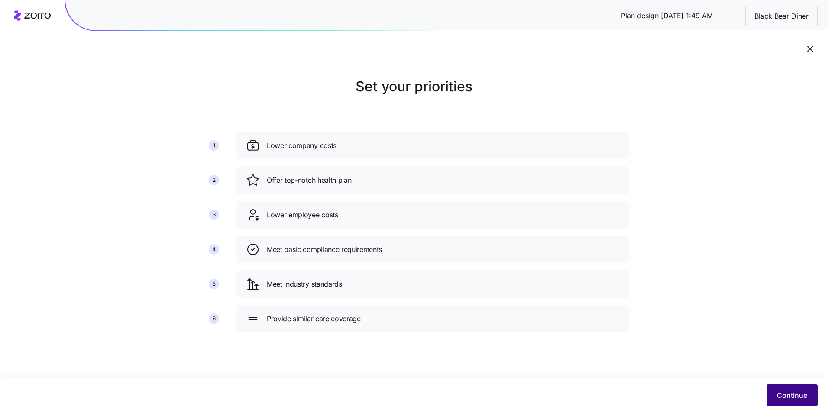
click at [792, 389] on button "Continue" at bounding box center [791, 395] width 51 height 22
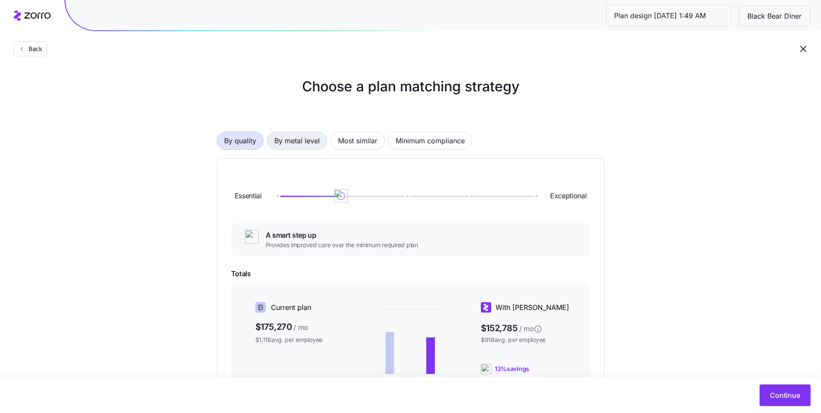
click at [301, 147] on span "By metal level" at bounding box center [296, 140] width 45 height 17
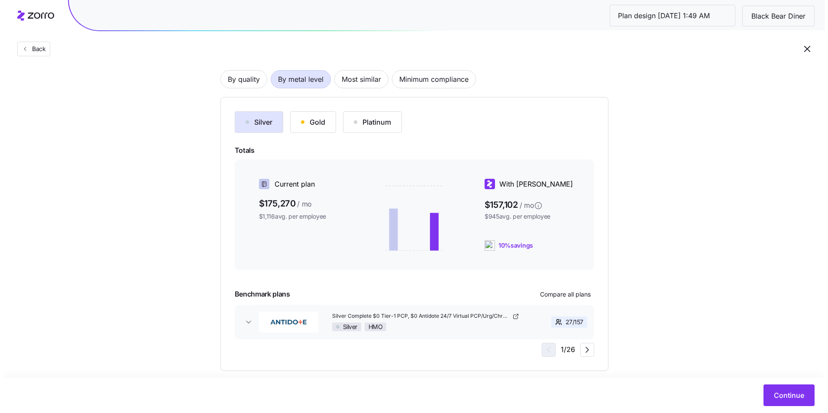
scroll to position [75, 0]
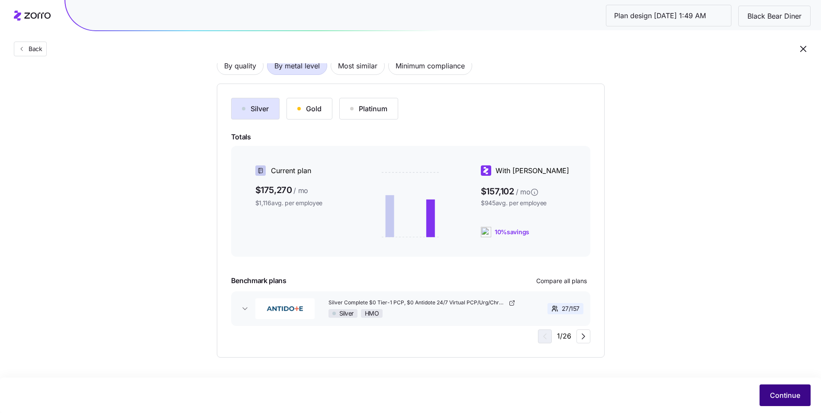
click at [773, 388] on button "Continue" at bounding box center [785, 395] width 51 height 22
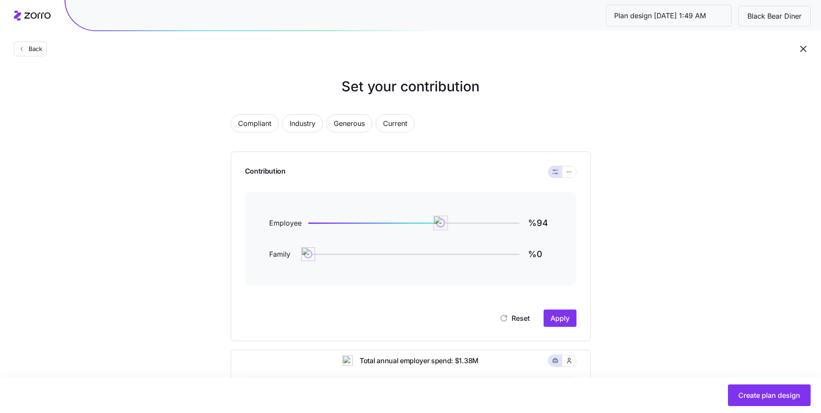
type input "%95"
drag, startPoint x: 465, startPoint y: 220, endPoint x: 442, endPoint y: 220, distance: 22.5
click at [442, 220] on img at bounding box center [442, 223] width 15 height 15
type input "%65"
drag, startPoint x: 312, startPoint y: 255, endPoint x: 399, endPoint y: 255, distance: 87.5
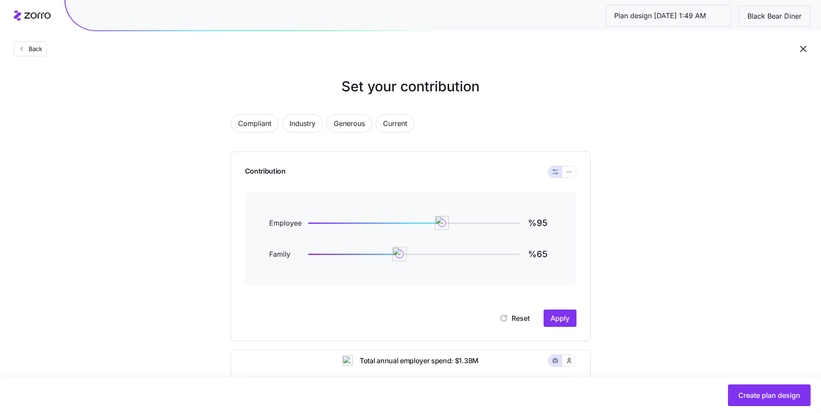
click at [399, 255] on img at bounding box center [400, 254] width 15 height 15
click at [572, 172] on icon "button" at bounding box center [569, 172] width 6 height 10
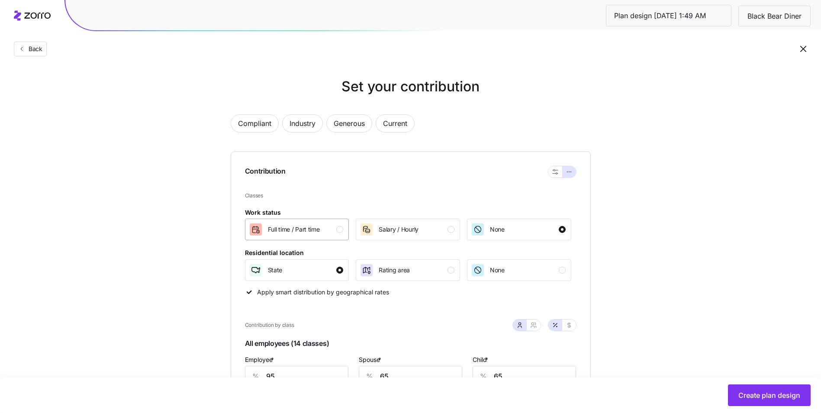
click at [333, 232] on div "Full time / Part time" at bounding box center [296, 230] width 95 height 14
click at [411, 262] on button "Rating area" at bounding box center [408, 270] width 104 height 22
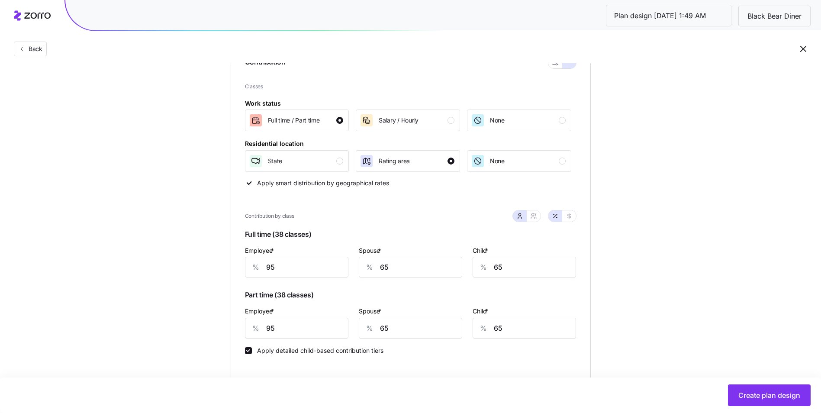
scroll to position [130, 0]
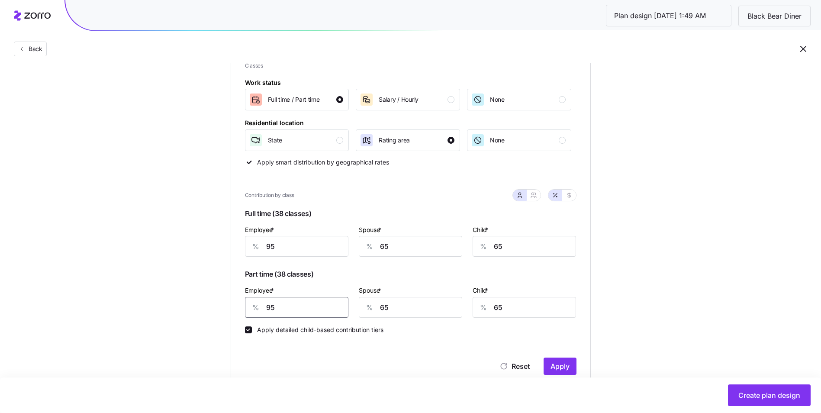
drag, startPoint x: 271, startPoint y: 312, endPoint x: 255, endPoint y: 294, distance: 24.5
click at [252, 312] on div "% 95" at bounding box center [296, 307] width 103 height 21
type input "85"
drag, startPoint x: 413, startPoint y: 307, endPoint x: 381, endPoint y: 309, distance: 32.5
click at [381, 309] on input "65" at bounding box center [410, 307] width 103 height 21
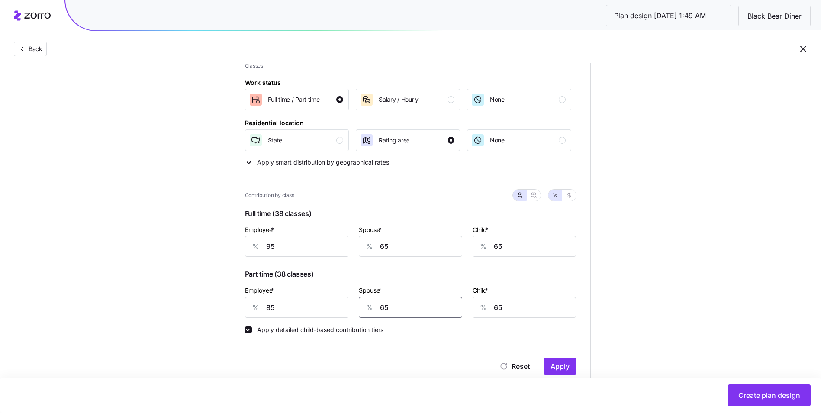
drag, startPoint x: 396, startPoint y: 310, endPoint x: 387, endPoint y: 312, distance: 9.3
click at [372, 311] on div "% 65" at bounding box center [410, 307] width 103 height 21
type input "0"
drag, startPoint x: 506, startPoint y: 306, endPoint x: 481, endPoint y: 308, distance: 25.2
click at [476, 311] on div "% 65" at bounding box center [524, 307] width 103 height 21
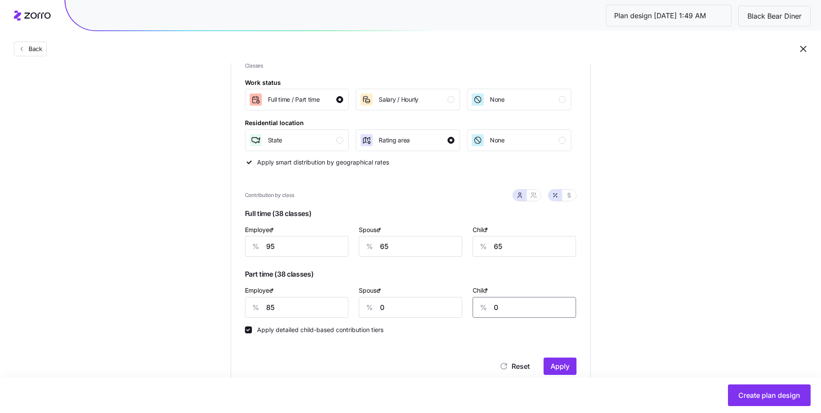
type input "0"
click at [636, 311] on div "Set your contribution Compliant Industry Generous Current Contribution Classes …" at bounding box center [410, 299] width 821 height 706
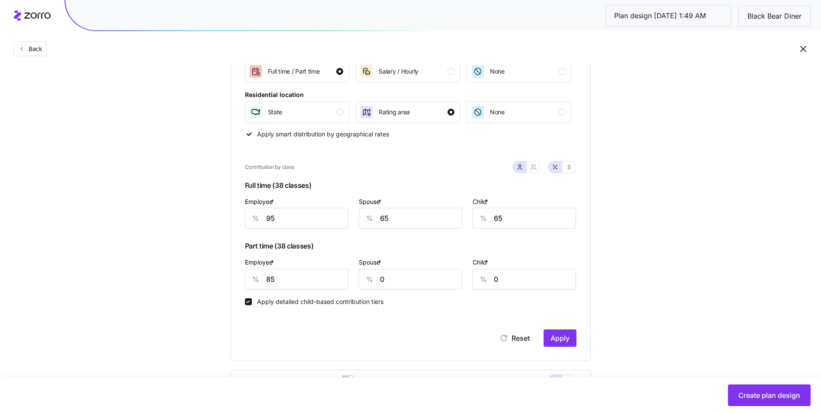
scroll to position [173, 0]
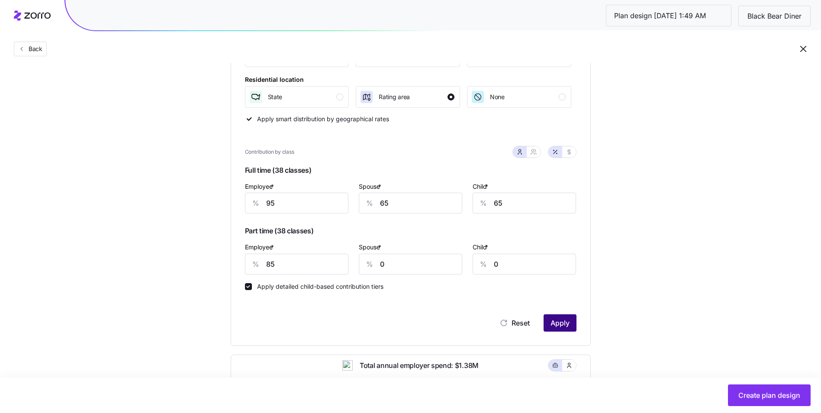
click at [561, 326] on span "Apply" at bounding box center [560, 323] width 19 height 10
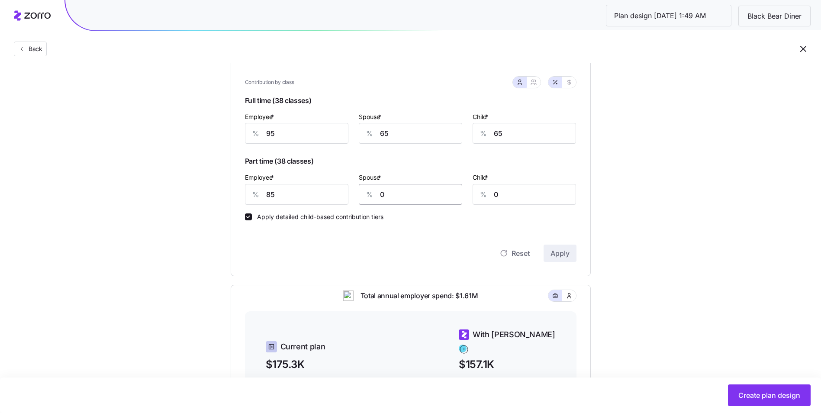
scroll to position [165, 0]
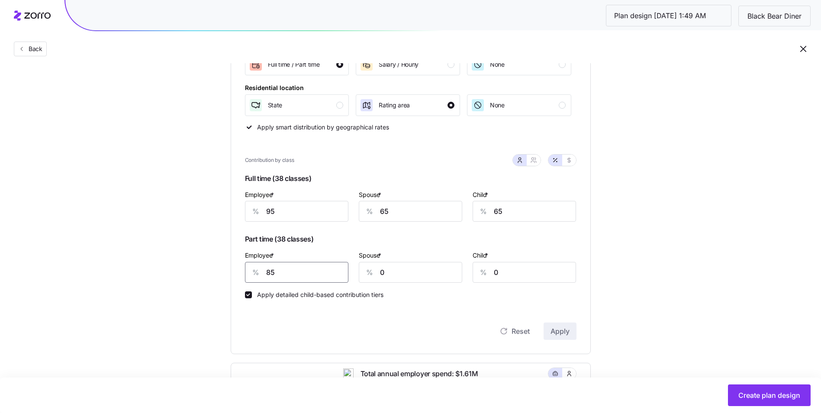
drag, startPoint x: 278, startPoint y: 272, endPoint x: 288, endPoint y: 272, distance: 9.5
click at [278, 272] on input "85" at bounding box center [296, 272] width 103 height 21
type input "90"
click at [563, 328] on span "Apply" at bounding box center [560, 331] width 19 height 10
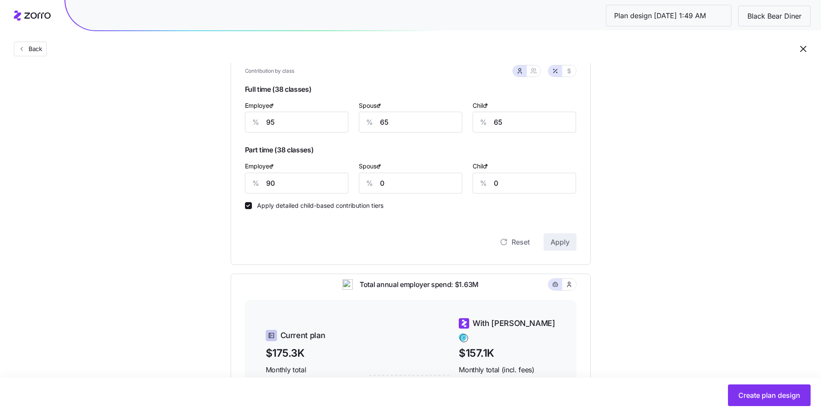
scroll to position [208, 0]
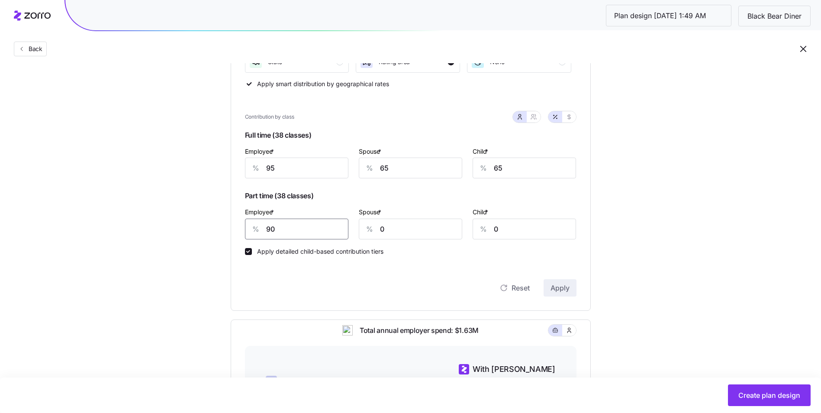
click at [318, 222] on input "90" at bounding box center [296, 229] width 103 height 21
type input "95"
click at [568, 287] on span "Apply" at bounding box center [560, 288] width 19 height 10
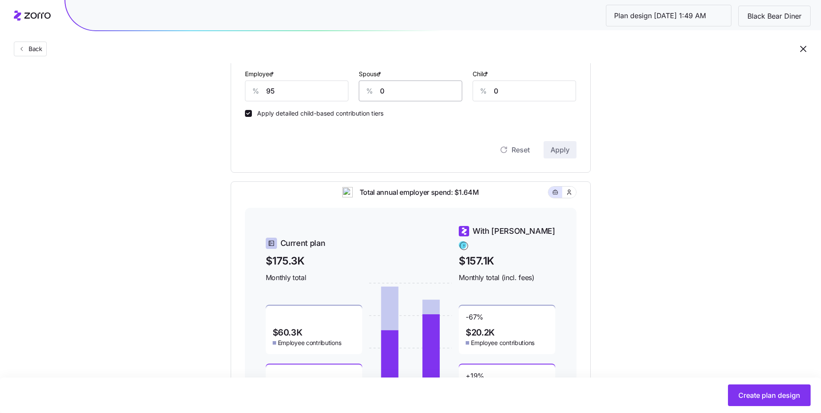
scroll to position [216, 0]
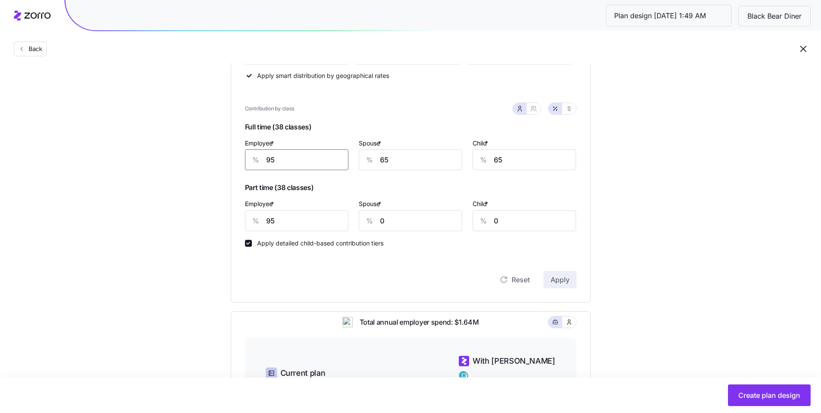
click at [290, 162] on input "95" at bounding box center [296, 159] width 103 height 21
type input "96"
drag, startPoint x: 376, startPoint y: 161, endPoint x: 371, endPoint y: 161, distance: 4.8
click at [371, 161] on div "% 65" at bounding box center [410, 159] width 103 height 21
type input "70"
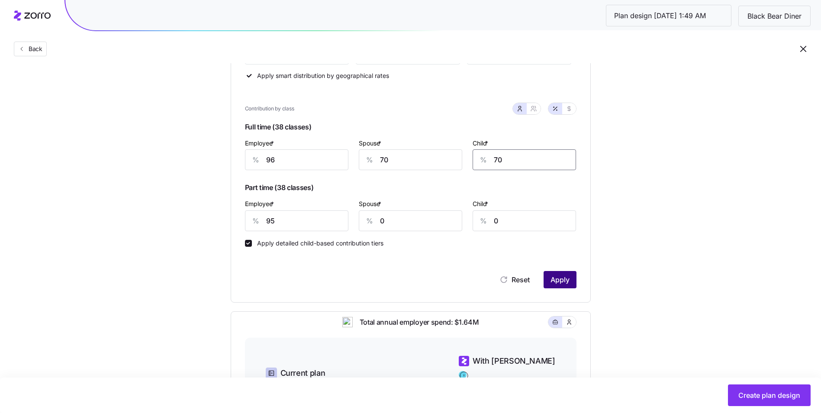
type input "70"
click at [554, 278] on span "Apply" at bounding box center [560, 279] width 19 height 10
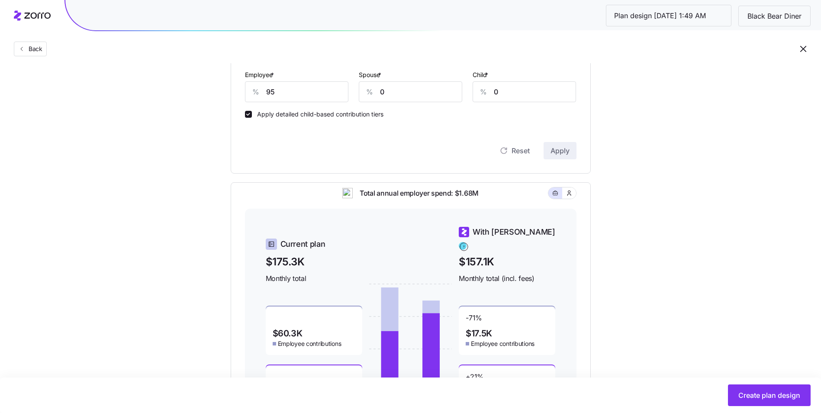
scroll to position [346, 0]
click at [772, 388] on button "Create plan design" at bounding box center [769, 395] width 83 height 22
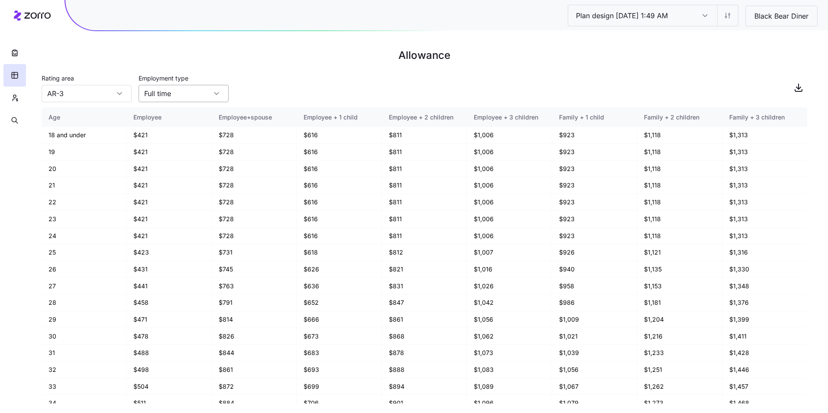
click at [161, 93] on input "Full time" at bounding box center [184, 93] width 90 height 17
click at [176, 133] on div "Part time" at bounding box center [183, 133] width 83 height 16
type input "Part time"
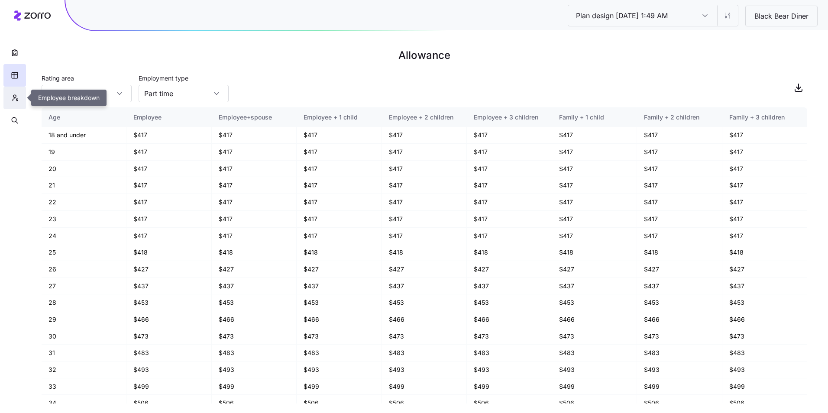
click at [14, 96] on icon "button" at bounding box center [14, 96] width 3 height 3
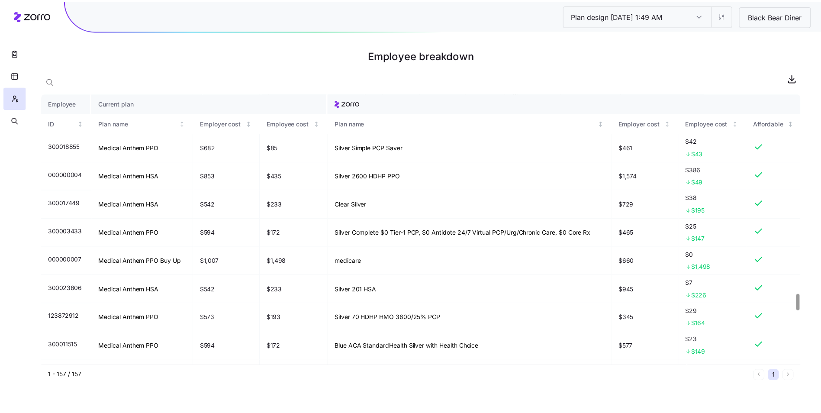
scroll to position [3230, 0]
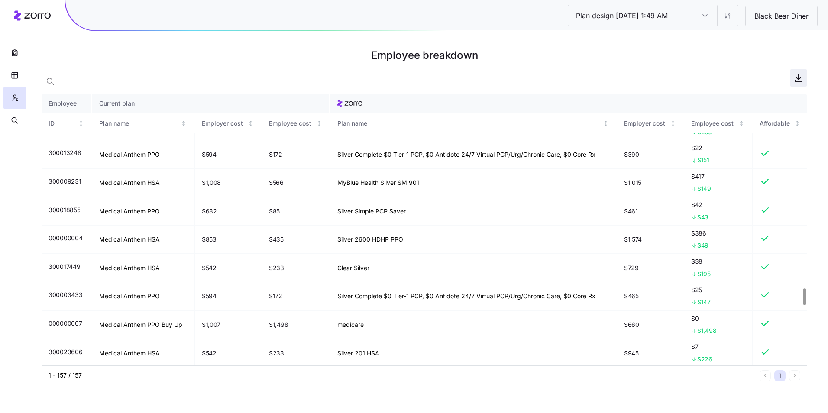
click at [798, 83] on span "button" at bounding box center [798, 78] width 16 height 16
drag, startPoint x: 22, startPoint y: 116, endPoint x: 98, endPoint y: 125, distance: 77.1
click at [22, 116] on button "button" at bounding box center [14, 120] width 23 height 23
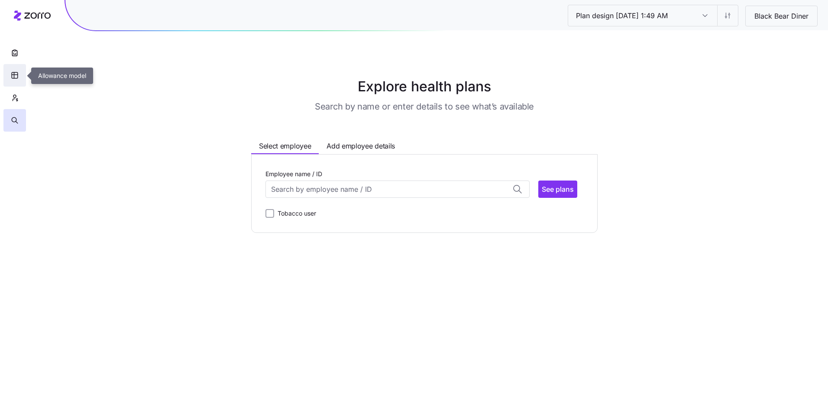
click at [20, 72] on button "button" at bounding box center [14, 75] width 23 height 23
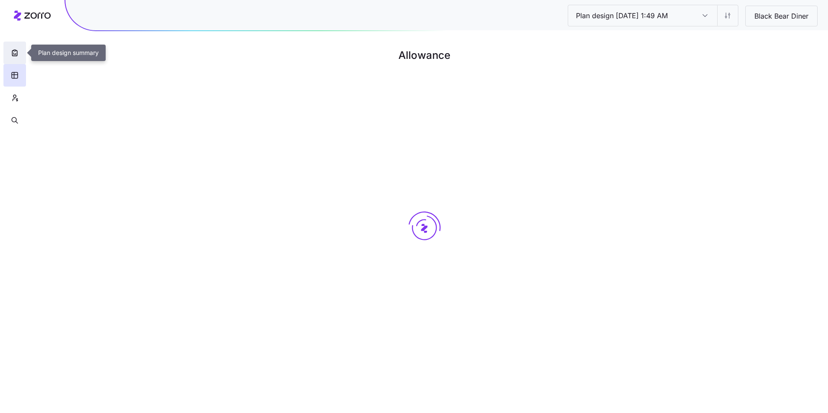
click at [12, 56] on icon "button" at bounding box center [14, 52] width 9 height 9
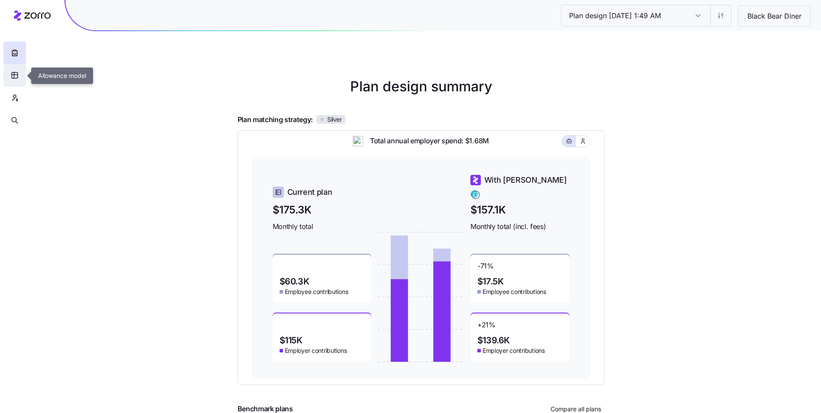
click at [14, 81] on button "button" at bounding box center [14, 75] width 23 height 23
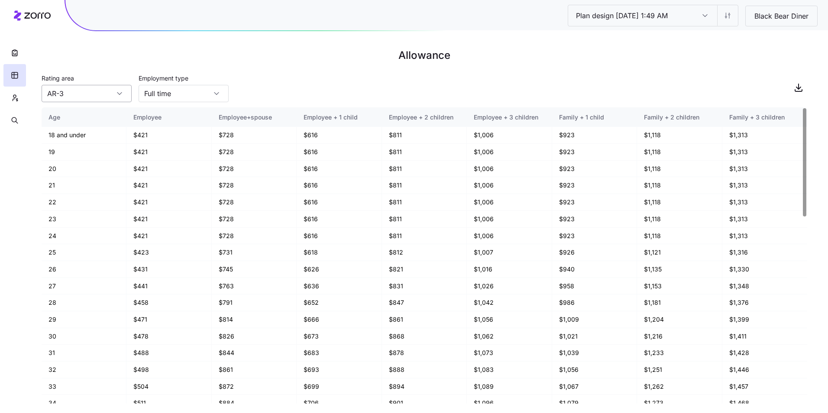
click at [92, 95] on input "AR-3" at bounding box center [87, 93] width 90 height 17
click at [298, 91] on div "Rating area AR-3 Employment type [DEMOGRAPHIC_DATA]" at bounding box center [424, 87] width 765 height 29
click at [805, 86] on span "button" at bounding box center [798, 87] width 16 height 16
click at [447, 77] on div "Rating area AR-3 Employment type [DEMOGRAPHIC_DATA]" at bounding box center [424, 87] width 765 height 29
click at [13, 103] on button "button" at bounding box center [14, 98] width 23 height 23
